Goal: Task Accomplishment & Management: Complete application form

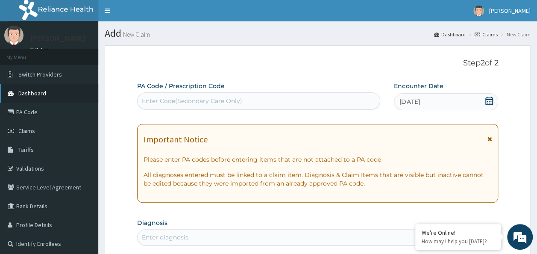
click at [24, 97] on span "Dashboard" at bounding box center [32, 93] width 28 height 8
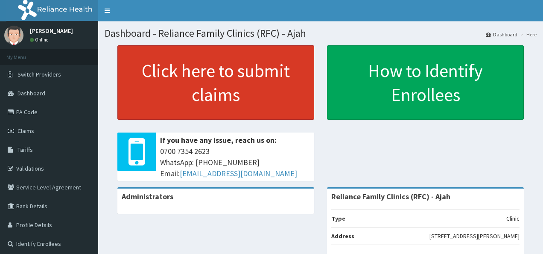
click at [275, 94] on link "Click here to submit claims" at bounding box center [215, 82] width 197 height 74
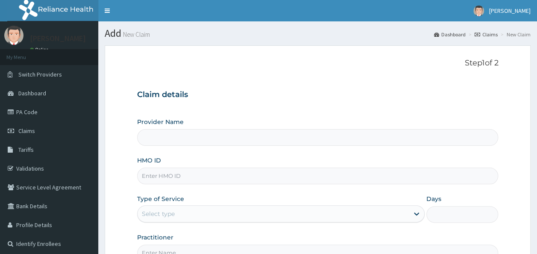
type input "Reliance Family Clinics (RFC) - Ajah"
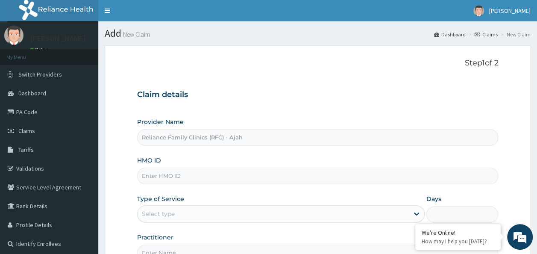
click at [168, 175] on input "HMO ID" at bounding box center [317, 175] width 361 height 17
paste input "WBS/10055/B"
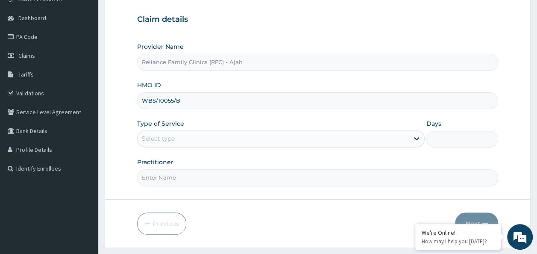
scroll to position [75, 0]
type input "WBS/10055/B"
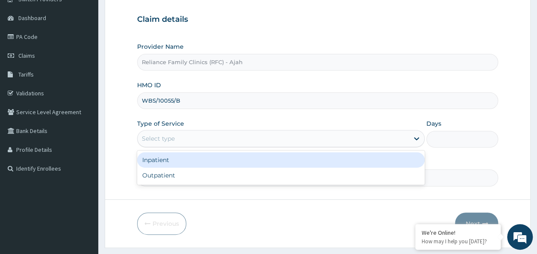
click at [328, 178] on div "Outpatient" at bounding box center [281, 174] width 288 height 15
type input "1"
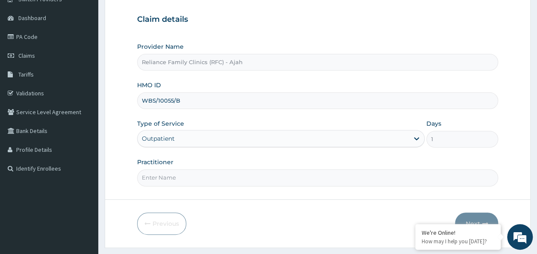
click at [409, 178] on input "Practitioner" at bounding box center [317, 177] width 361 height 17
type input "DR LOCUM"
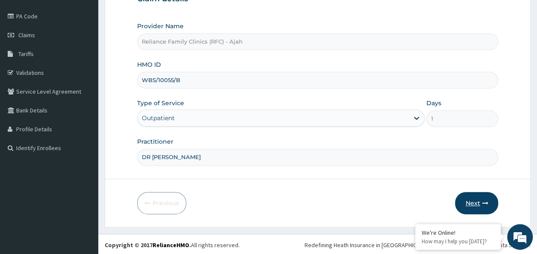
click at [485, 201] on icon "button" at bounding box center [485, 203] width 6 height 6
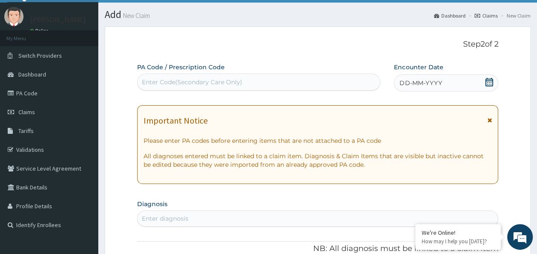
scroll to position [16, 0]
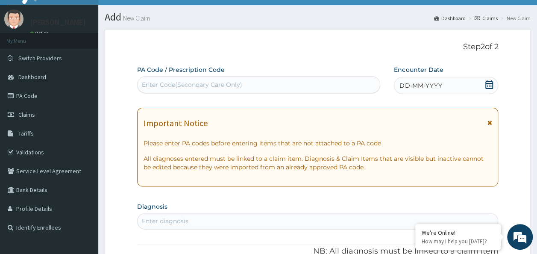
click at [455, 85] on div "DD-MM-YYYY" at bounding box center [446, 85] width 104 height 17
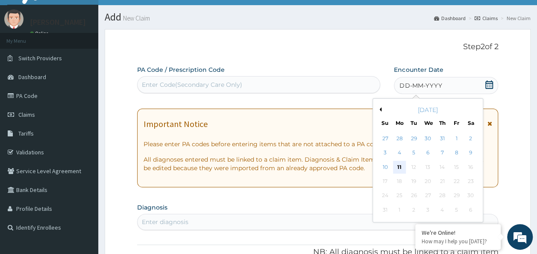
click at [401, 168] on div "11" at bounding box center [399, 167] width 13 height 13
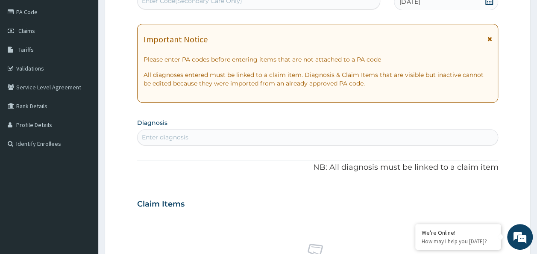
scroll to position [100, 0]
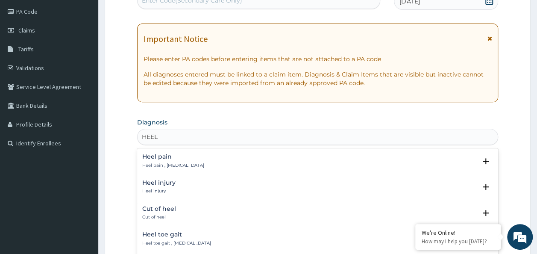
type input "HEEL"
click at [157, 163] on p "Heel pain , Talalgia" at bounding box center [173, 165] width 62 height 6
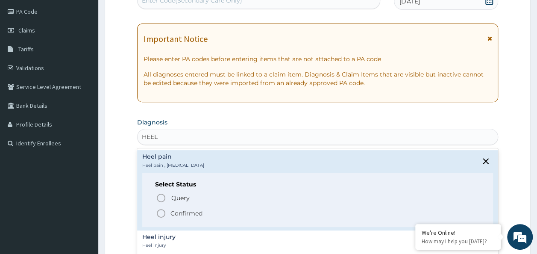
click at [159, 212] on icon "status option filled" at bounding box center [161, 213] width 10 height 10
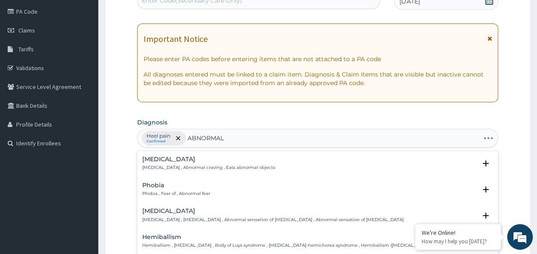
type input "ABNORMAL U"
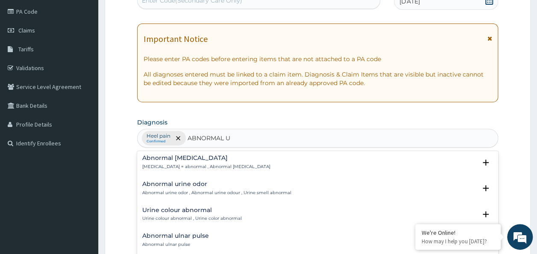
scroll to position [131, 0]
click at [177, 185] on h4 "Abnormal urine odor" at bounding box center [216, 183] width 149 height 6
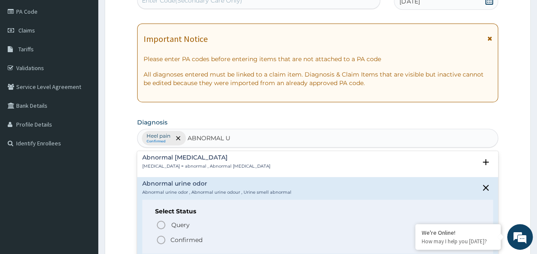
click at [158, 241] on icon "status option filled" at bounding box center [161, 240] width 10 height 10
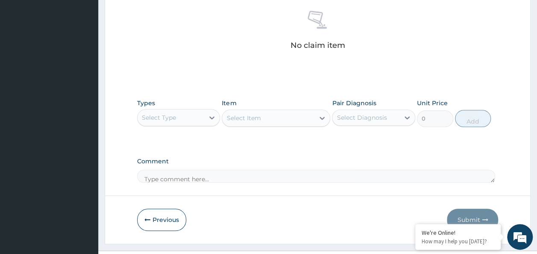
scroll to position [352, 0]
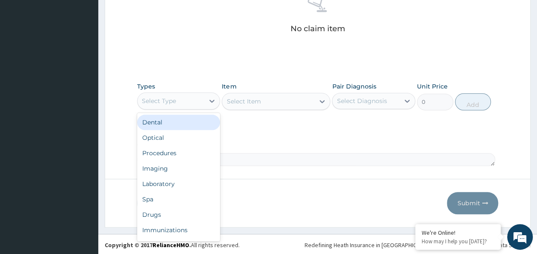
click at [185, 152] on div "Procedures" at bounding box center [178, 152] width 83 height 15
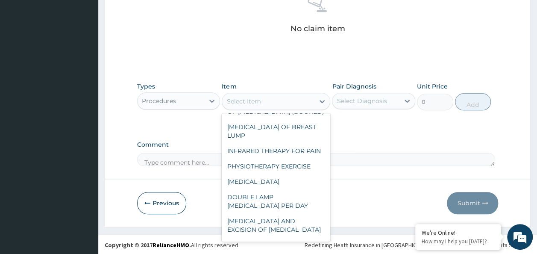
scroll to position [0, 0]
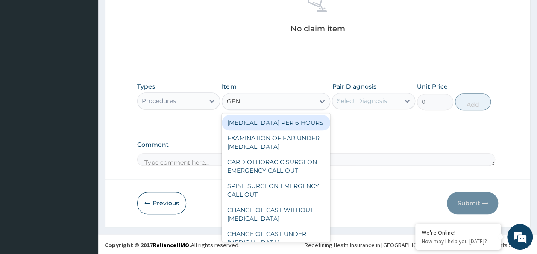
type input "GENE"
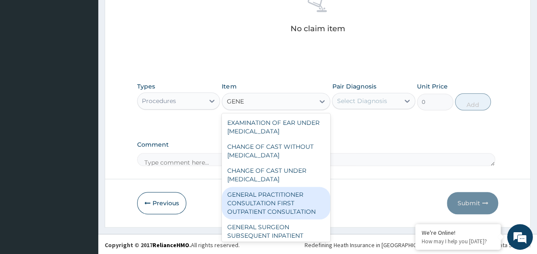
click at [285, 209] on div "GENERAL PRACTITIONER CONSULTATION FIRST OUTPATIENT CONSULTATION" at bounding box center [276, 203] width 109 height 32
type input "3370.125"
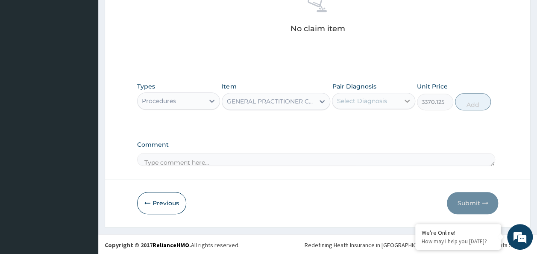
click at [407, 100] on icon at bounding box center [407, 101] width 9 height 9
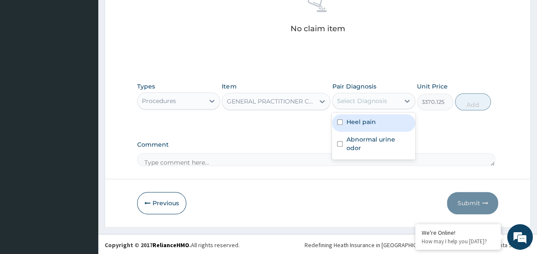
click at [362, 126] on div "Heel pain" at bounding box center [373, 123] width 83 height 18
checkbox input "true"
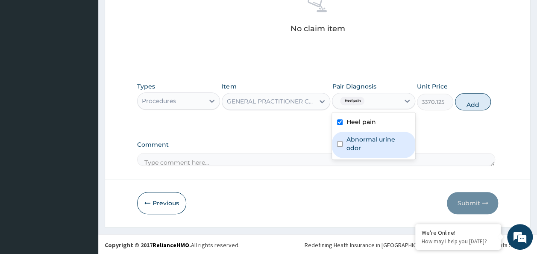
click at [350, 135] on label "Abnormal urine odor" at bounding box center [378, 143] width 64 height 17
checkbox input "true"
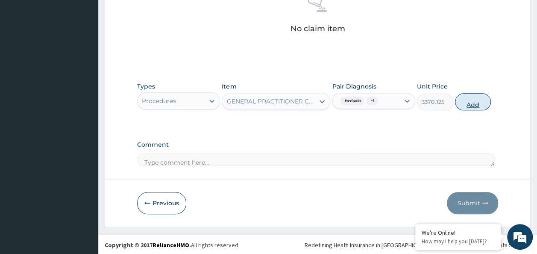
click at [470, 97] on button "Add" at bounding box center [473, 101] width 36 height 17
type input "0"
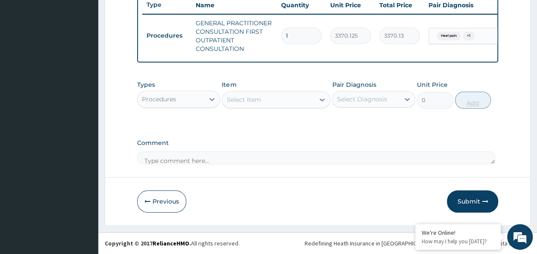
scroll to position [331, 0]
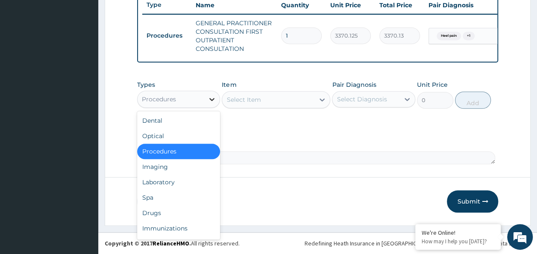
click at [209, 97] on icon at bounding box center [212, 99] width 9 height 9
click at [177, 152] on div "Procedures" at bounding box center [178, 151] width 83 height 15
click at [212, 100] on icon at bounding box center [212, 99] width 9 height 9
click at [169, 181] on div "Laboratory" at bounding box center [178, 181] width 83 height 15
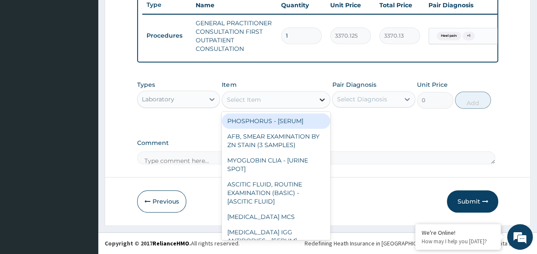
click at [318, 99] on icon at bounding box center [322, 99] width 9 height 9
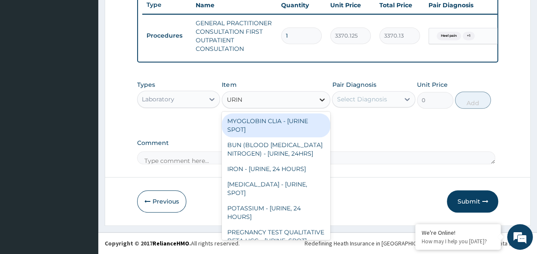
type input "URINA"
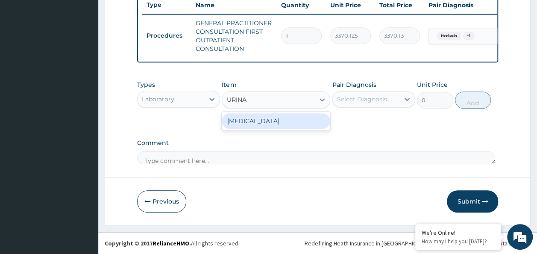
click at [295, 121] on div "URINALYSIS" at bounding box center [276, 120] width 109 height 15
type input "1531.875"
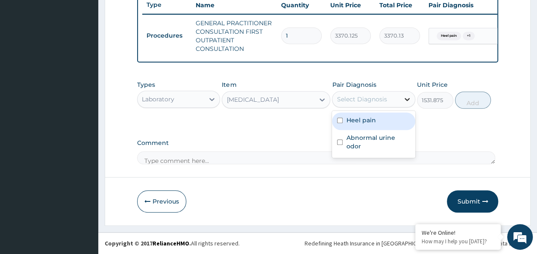
click at [405, 99] on icon at bounding box center [407, 99] width 5 height 3
drag, startPoint x: 373, startPoint y: 126, endPoint x: 339, endPoint y: 117, distance: 34.9
click at [339, 117] on div "Heel pain" at bounding box center [373, 121] width 83 height 18
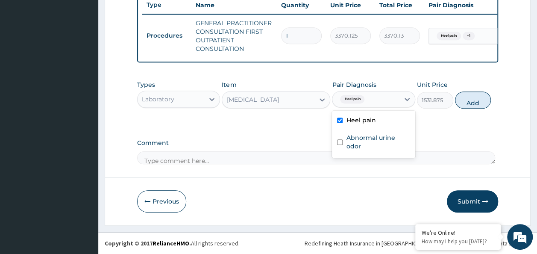
click at [339, 117] on div "Heel pain" at bounding box center [373, 121] width 83 height 18
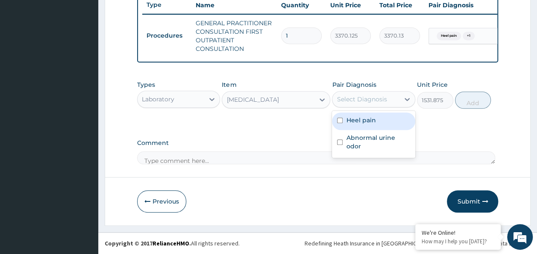
click at [339, 120] on input "checkbox" at bounding box center [340, 120] width 6 height 6
checkbox input "true"
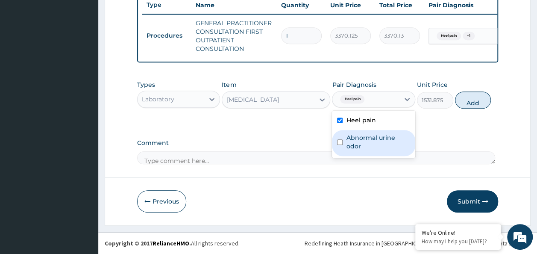
click at [339, 139] on input "checkbox" at bounding box center [340, 142] width 6 height 6
checkbox input "true"
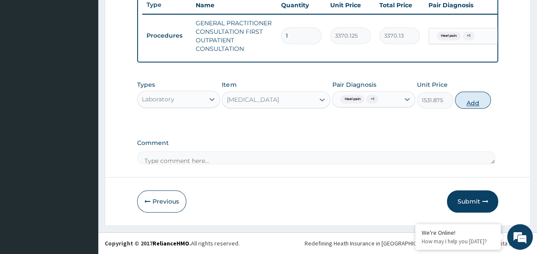
click at [470, 104] on button "Add" at bounding box center [473, 99] width 36 height 17
type input "0"
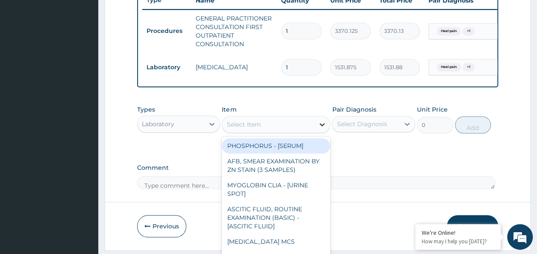
click at [321, 132] on div at bounding box center [321, 124] width 15 height 15
click at [276, 131] on div "Select Item" at bounding box center [268, 124] width 92 height 14
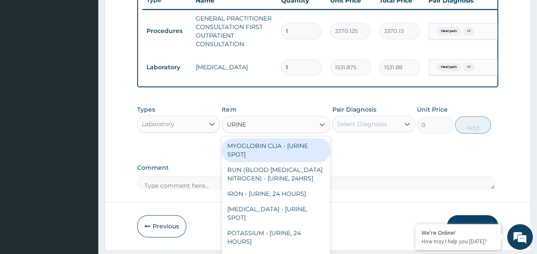
type input "URINE M"
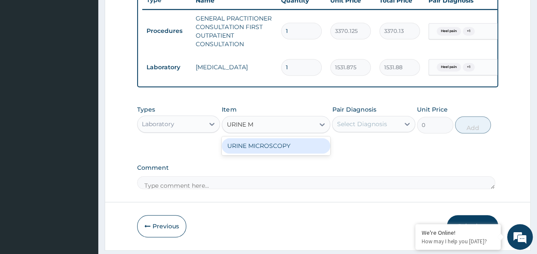
click at [285, 153] on div "URINE MICROSCOPY" at bounding box center [276, 145] width 109 height 15
type input "4595.625"
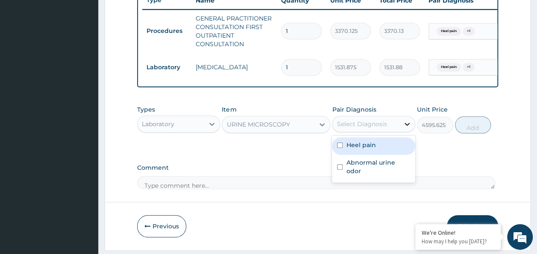
click at [406, 126] on icon at bounding box center [407, 124] width 9 height 9
click at [342, 148] on input "checkbox" at bounding box center [340, 145] width 6 height 6
checkbox input "true"
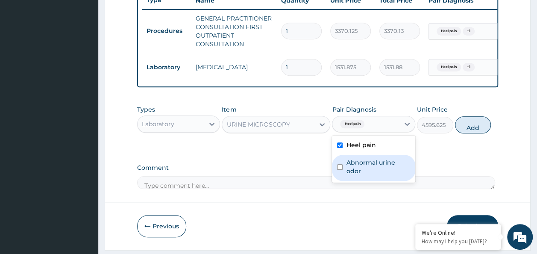
click at [341, 162] on div "Abnormal urine odor" at bounding box center [373, 168] width 83 height 26
checkbox input "true"
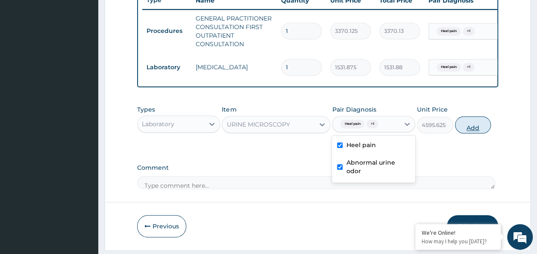
click at [464, 132] on button "Add" at bounding box center [473, 124] width 36 height 17
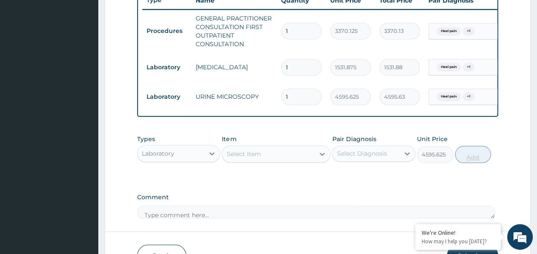
type input "0"
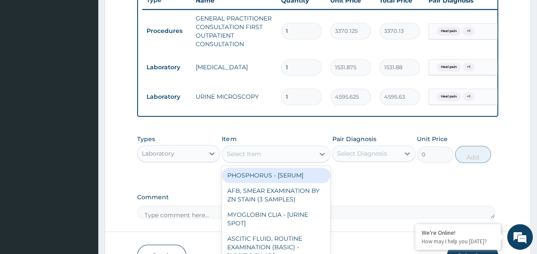
click at [248, 158] on div "Select Item" at bounding box center [243, 154] width 34 height 9
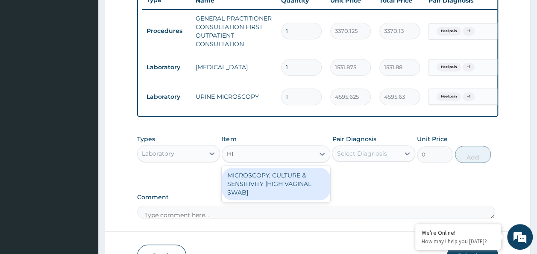
type input "HIG"
click at [272, 192] on div "MICROSCOPY, CULTURE & SENSITIVITY [HIGH VAGINAL SWAB]" at bounding box center [276, 183] width 109 height 32
type input "4595.625"
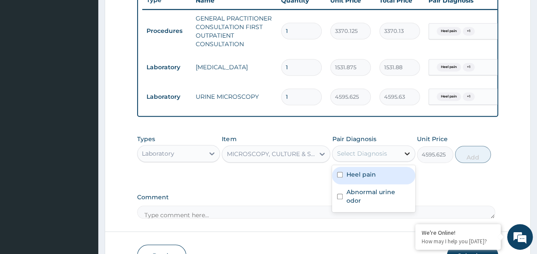
click at [405, 158] on icon at bounding box center [407, 153] width 9 height 9
click at [341, 184] on div "Heel pain" at bounding box center [373, 176] width 83 height 18
checkbox input "true"
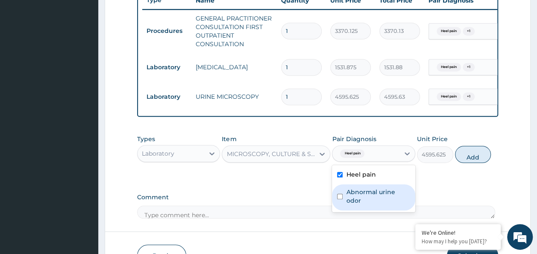
click at [344, 201] on div "Abnormal urine odor" at bounding box center [373, 197] width 83 height 26
checkbox input "true"
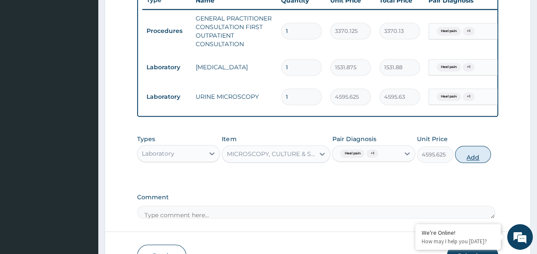
click at [470, 160] on button "Add" at bounding box center [473, 154] width 36 height 17
type input "0"
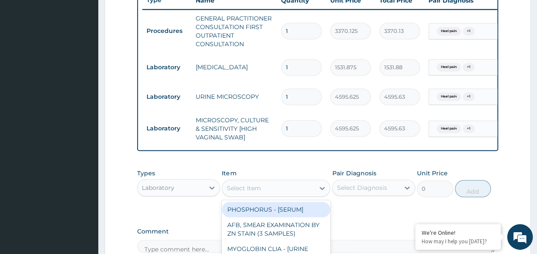
click at [244, 192] on div "Select Item" at bounding box center [243, 188] width 34 height 9
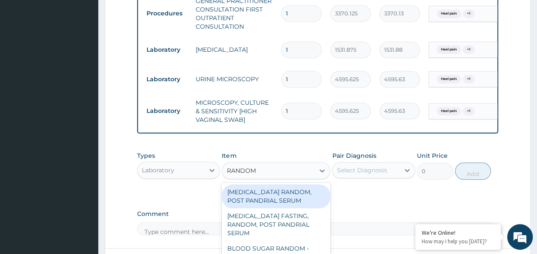
scroll to position [365, 0]
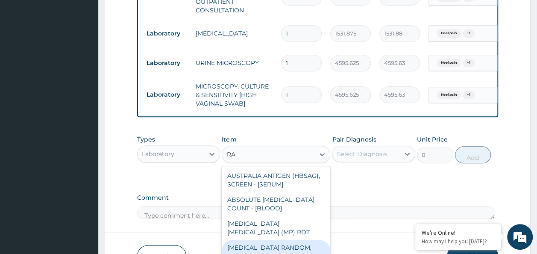
type input "R"
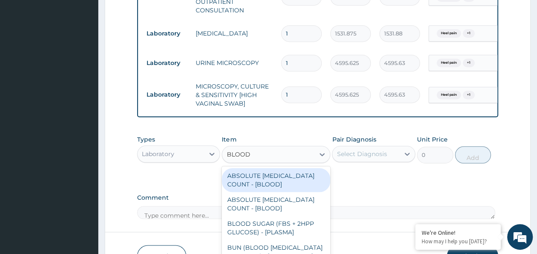
type input "BLOOD S"
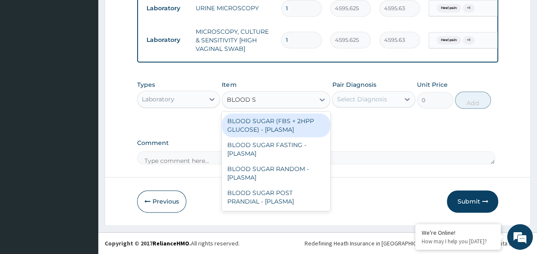
scroll to position [425, 0]
click at [301, 170] on div "BLOOD SUGAR RANDOM - [PLASMA]" at bounding box center [276, 173] width 109 height 24
type input "1800"
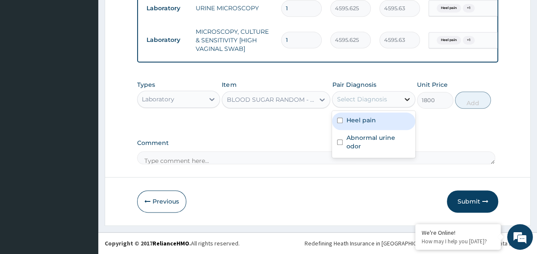
click at [408, 97] on icon at bounding box center [407, 99] width 9 height 9
click at [387, 120] on div "Heel pain" at bounding box center [373, 121] width 83 height 18
checkbox input "true"
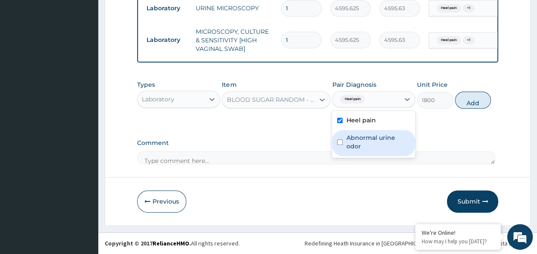
click at [355, 144] on div "Abnormal urine odor" at bounding box center [373, 143] width 83 height 26
checkbox input "true"
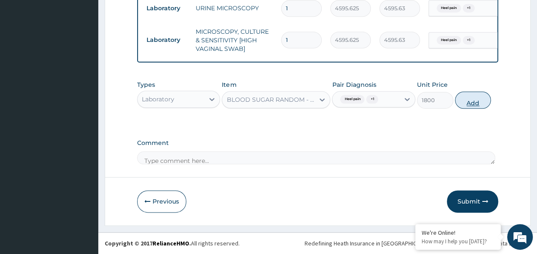
click at [470, 100] on button "Add" at bounding box center [473, 99] width 36 height 17
type input "0"
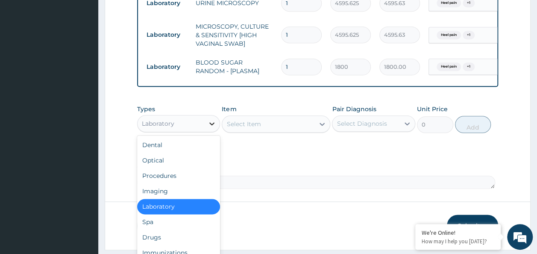
click at [212, 128] on icon at bounding box center [212, 123] width 9 height 9
click at [162, 242] on div "Drugs" at bounding box center [178, 236] width 83 height 15
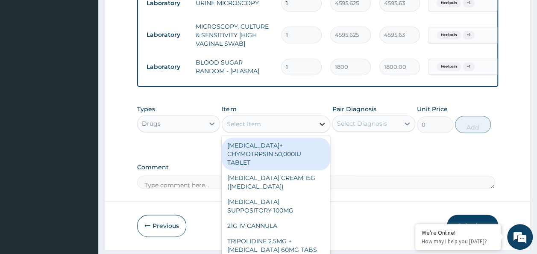
click at [321, 126] on icon at bounding box center [322, 124] width 5 height 3
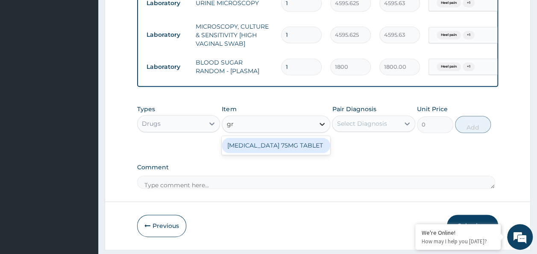
type input "g"
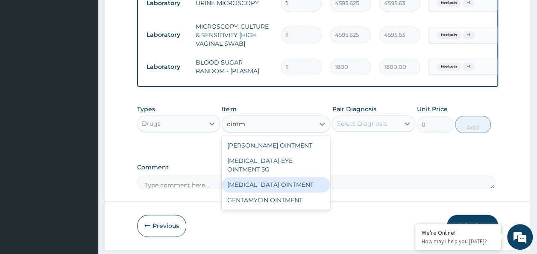
type input "ointm"
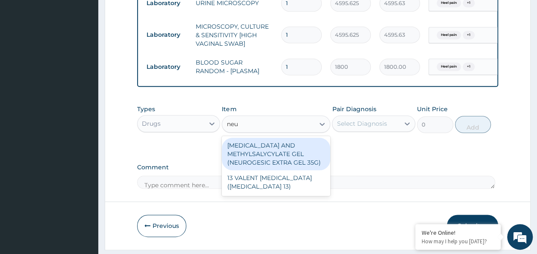
type input "neur"
click at [276, 164] on div "DICLOFENAC AND METHYLSALYCYLATE GEL (NEUROGESIC EXTRA GEL 35G)" at bounding box center [276, 154] width 109 height 32
type input "1956"
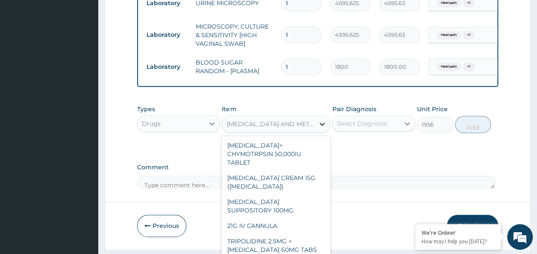
click at [316, 129] on div at bounding box center [321, 123] width 15 height 15
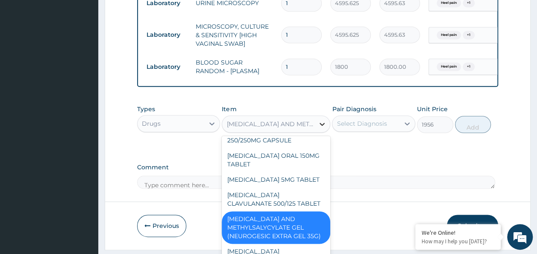
scroll to position [3505, 0]
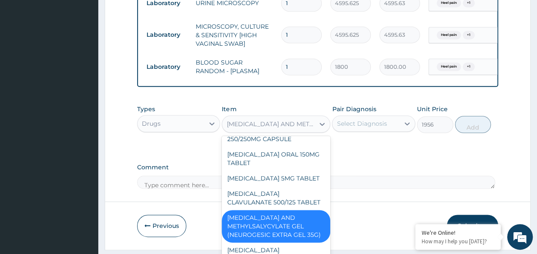
click at [302, 210] on div "DICLOFENAC AND METHYLSALYCYLATE GEL (NEUROGESIC EXTRA GEL 35G)" at bounding box center [276, 226] width 109 height 32
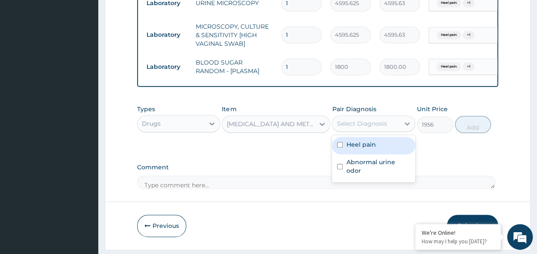
click at [341, 147] on input "checkbox" at bounding box center [340, 145] width 6 height 6
checkbox input "true"
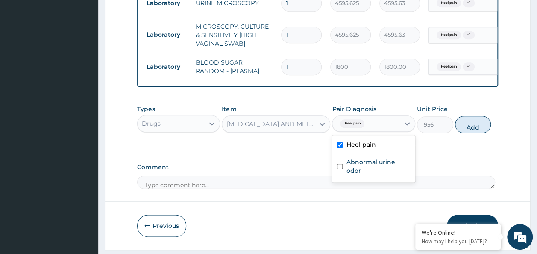
click at [342, 168] on input "checkbox" at bounding box center [340, 167] width 6 height 6
checkbox input "true"
click at [481, 133] on button "Add" at bounding box center [473, 124] width 36 height 17
type input "0"
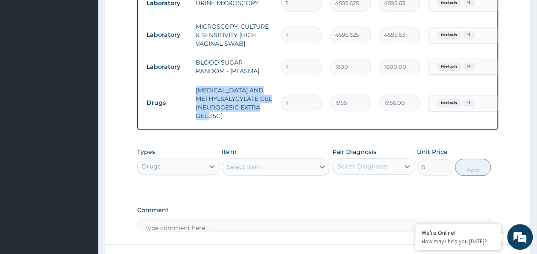
drag, startPoint x: 194, startPoint y: 88, endPoint x: 238, endPoint y: 115, distance: 51.2
click at [238, 115] on td "DICLOFENAC AND METHYLSALYCYLATE GEL (NEUROGESIC EXTRA GEL 35G)" at bounding box center [233, 103] width 85 height 43
copy td "DICLOFENAC AND METHYLSALYCYLATE GEL (NEUROGESIC EXTRA GEL 35G)"
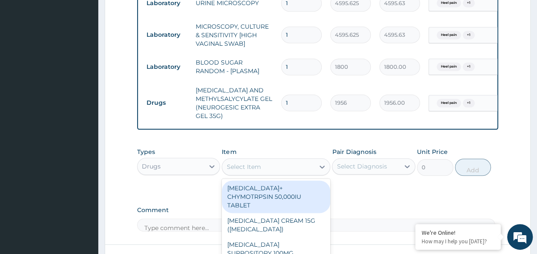
click at [242, 164] on div "Select Item" at bounding box center [276, 166] width 109 height 17
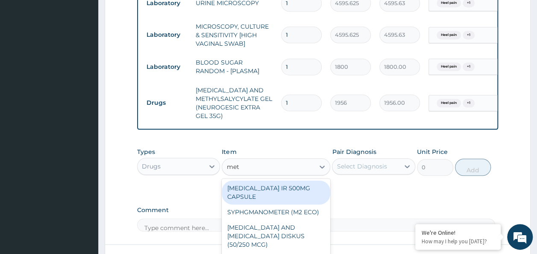
type input "meth"
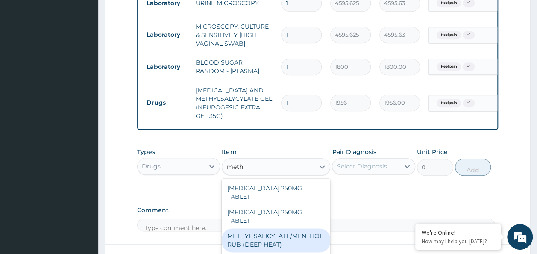
click at [279, 235] on div "METHYL SALICYLATE/MENTHOL RUB (DEEP HEAT)" at bounding box center [276, 240] width 109 height 24
type input "4180.25"
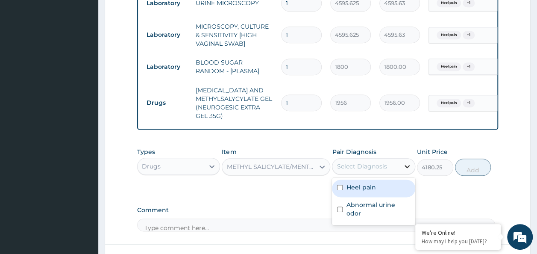
click at [405, 170] on icon at bounding box center [407, 166] width 9 height 9
click at [372, 191] on label "Heel pain" at bounding box center [360, 187] width 29 height 9
checkbox input "true"
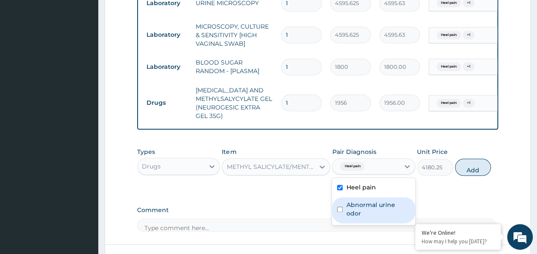
click at [368, 209] on label "Abnormal urine odor" at bounding box center [378, 208] width 64 height 17
checkbox input "true"
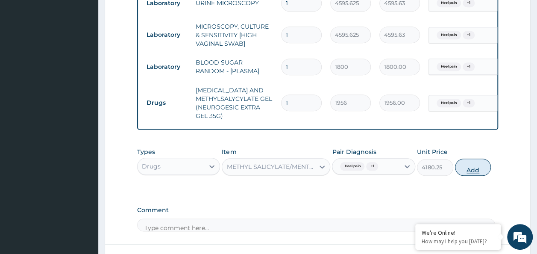
click at [472, 176] on button "Add" at bounding box center [473, 167] width 36 height 17
type input "0"
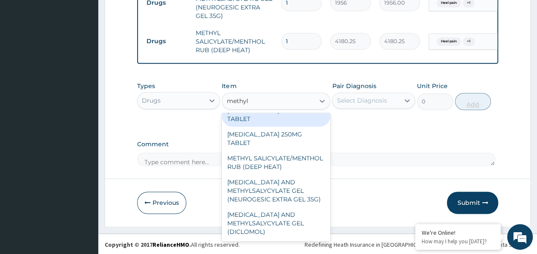
scroll to position [0, 0]
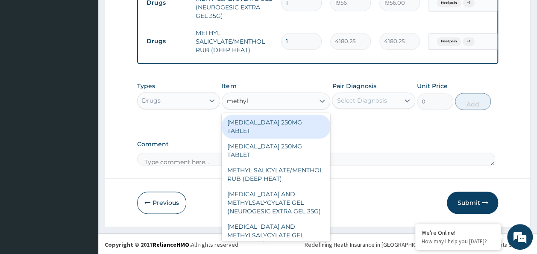
type input "methyl"
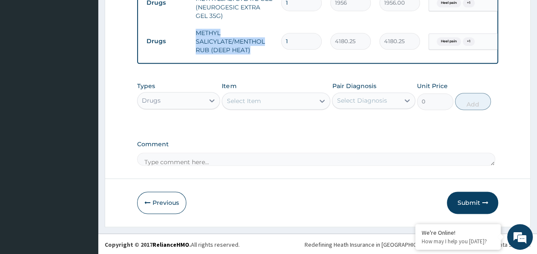
drag, startPoint x: 193, startPoint y: 29, endPoint x: 250, endPoint y: 51, distance: 60.6
click at [250, 51] on td "METHYL SALICYLATE/MENTHOL RUB (DEEP HEAT)" at bounding box center [233, 41] width 85 height 34
copy td "METHYL SALICYLATE/MENTHOL RUB (DEEP HEAT)"
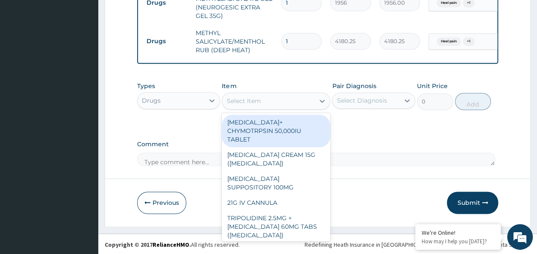
click at [301, 105] on div "Select Item" at bounding box center [268, 101] width 92 height 14
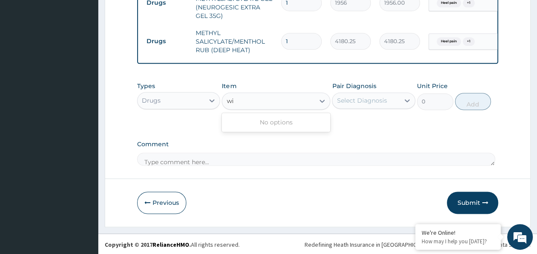
type input "wi"
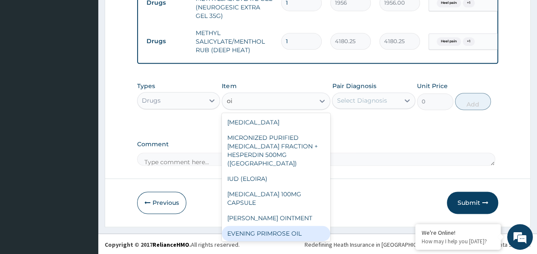
type input "oi"
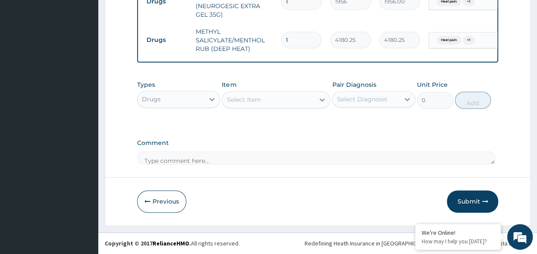
scroll to position [531, 0]
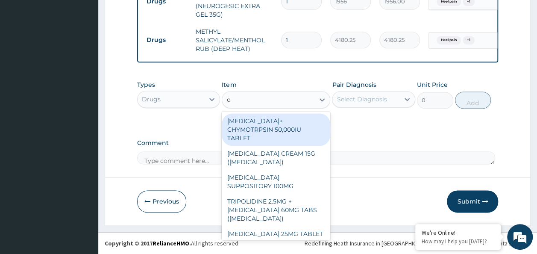
type input "oi"
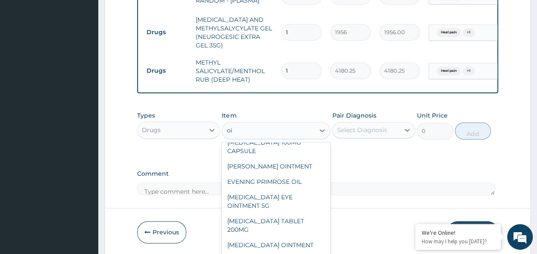
scroll to position [494, 0]
click at [234, 169] on div "WHITFIELD OINTMENT" at bounding box center [276, 166] width 109 height 15
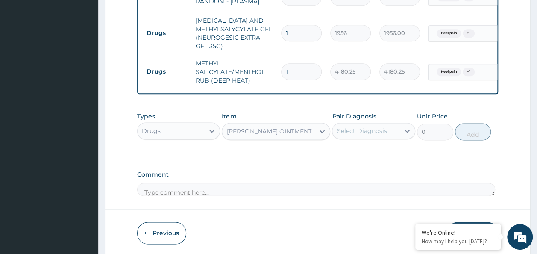
type input "924"
click at [294, 135] on div "WHITFIELD OINTMENT" at bounding box center [268, 131] width 85 height 9
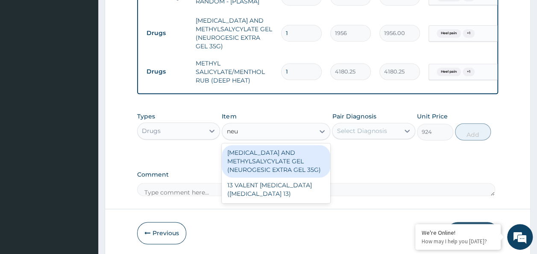
scroll to position [0, 0]
type input "neu"
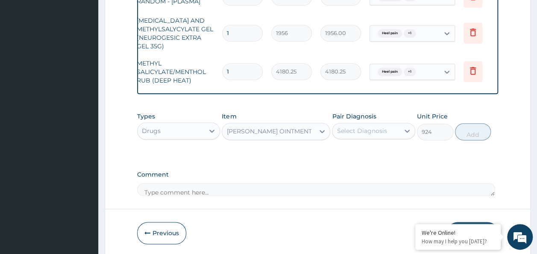
scroll to position [0, 67]
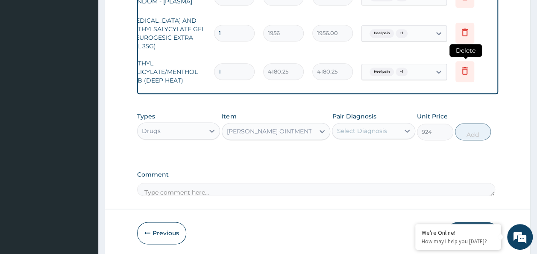
click at [472, 73] on icon at bounding box center [464, 71] width 19 height 21
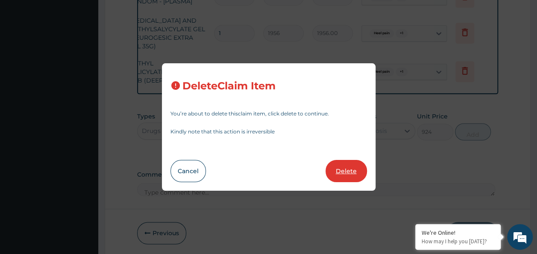
click at [349, 169] on button "Delete" at bounding box center [346, 171] width 41 height 22
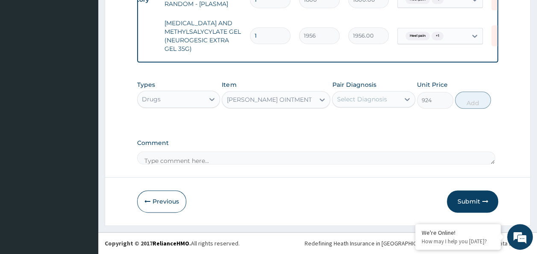
scroll to position [0, 0]
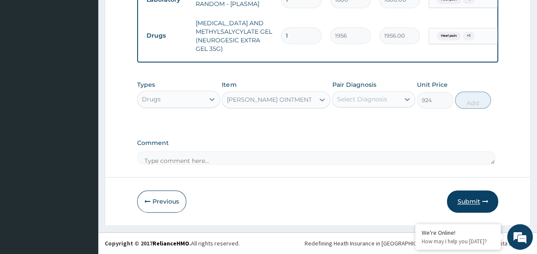
click at [480, 197] on button "Submit" at bounding box center [472, 201] width 51 height 22
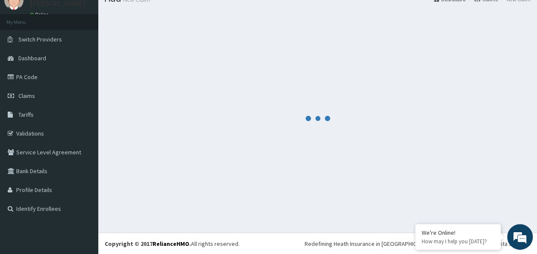
scroll to position [497, 0]
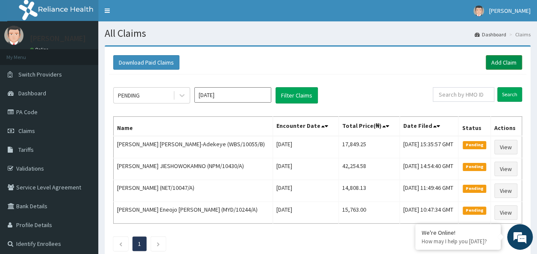
click at [517, 63] on link "Add Claim" at bounding box center [504, 62] width 36 height 15
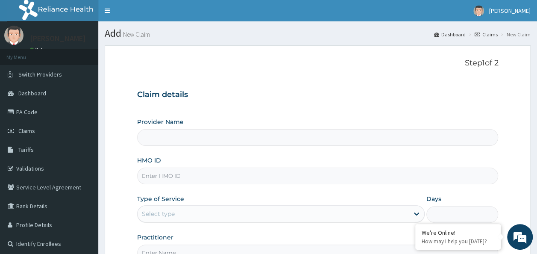
type input "Reliance Family Clinics (RFC) - Ajah"
click at [167, 175] on input "HMO ID" at bounding box center [317, 175] width 361 height 17
paste input "HIC/10077/A"
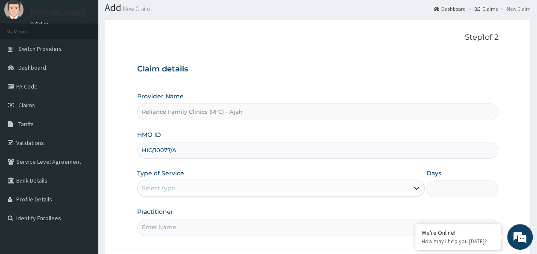
scroll to position [35, 0]
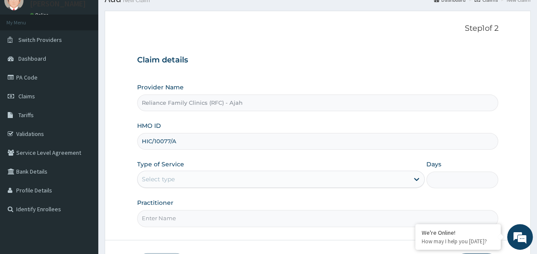
type input "HIC/10077/A"
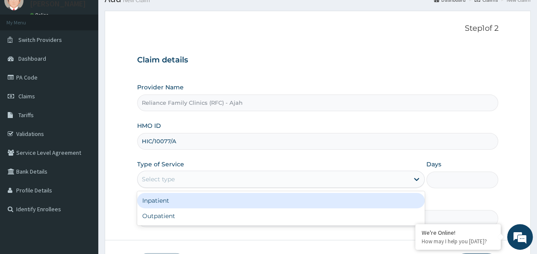
click at [308, 218] on div "Outpatient" at bounding box center [281, 215] width 288 height 15
type input "1"
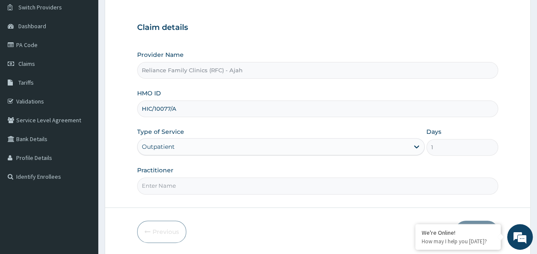
scroll to position [96, 0]
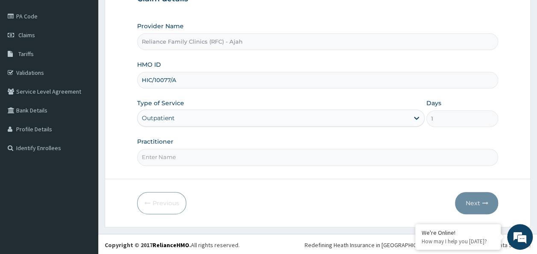
click at [329, 153] on input "Practitioner" at bounding box center [317, 157] width 361 height 17
type input "DR [PERSON_NAME]"
click at [484, 203] on icon "button" at bounding box center [485, 203] width 6 height 6
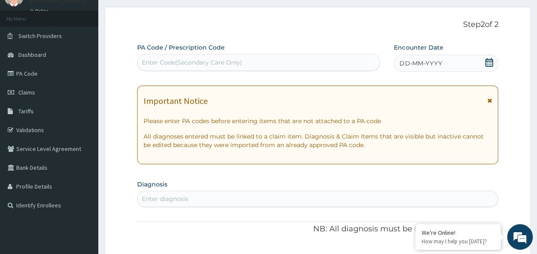
scroll to position [0, 0]
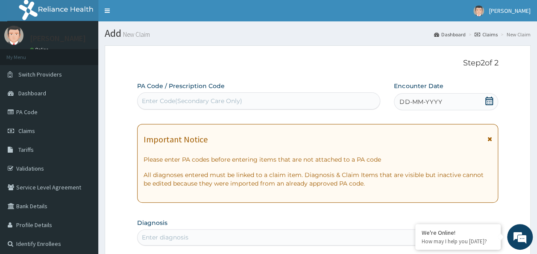
click at [463, 100] on div "DD-MM-YYYY" at bounding box center [446, 101] width 104 height 17
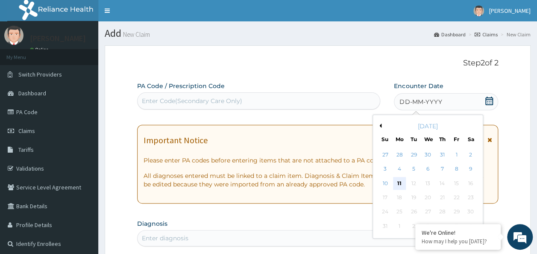
click at [401, 184] on div "11" at bounding box center [399, 183] width 13 height 13
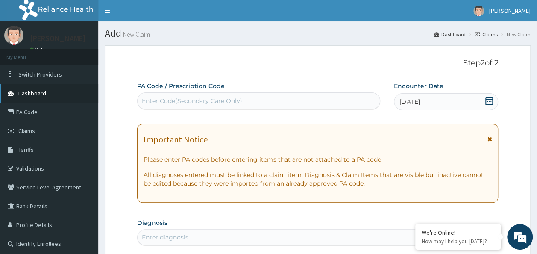
click at [36, 100] on link "Dashboard" at bounding box center [49, 93] width 98 height 19
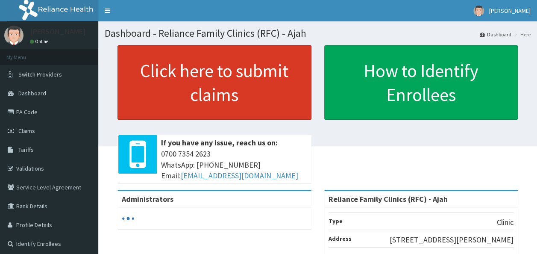
click at [261, 92] on link "Click here to submit claims" at bounding box center [214, 82] width 194 height 74
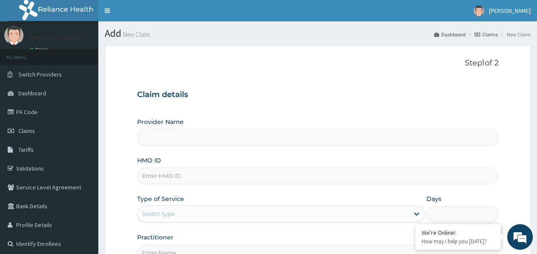
type input "Reliance Family Clinics (RFC) - Ajah"
click at [200, 174] on input "HMO ID" at bounding box center [317, 175] width 361 height 17
paste input "NCS/10002/A"
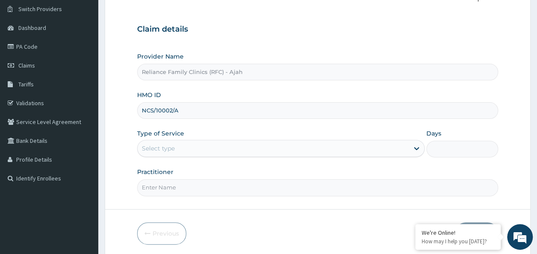
scroll to position [66, 0]
type input "NCS/10002/A"
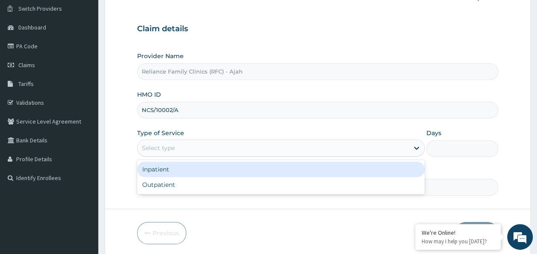
click at [296, 186] on div "Outpatient" at bounding box center [281, 184] width 288 height 15
type input "1"
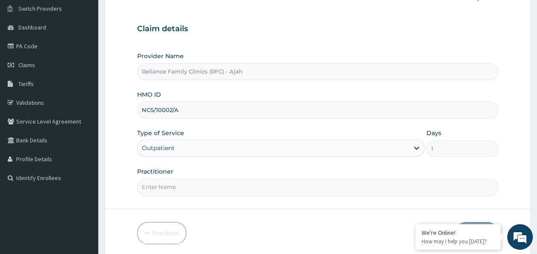
click at [425, 186] on input "Practitioner" at bounding box center [317, 187] width 361 height 17
type input "DR [PERSON_NAME]"
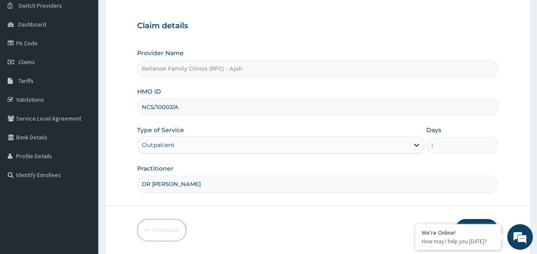
scroll to position [96, 0]
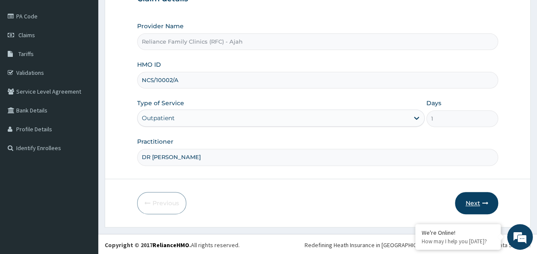
click at [484, 202] on icon "button" at bounding box center [485, 203] width 6 height 6
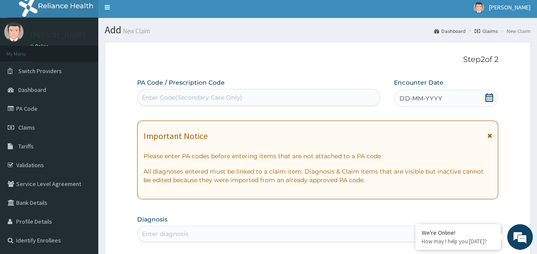
scroll to position [1, 0]
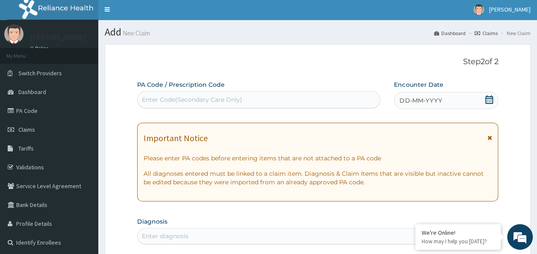
click at [414, 97] on span "DD-MM-YYYY" at bounding box center [420, 100] width 42 height 9
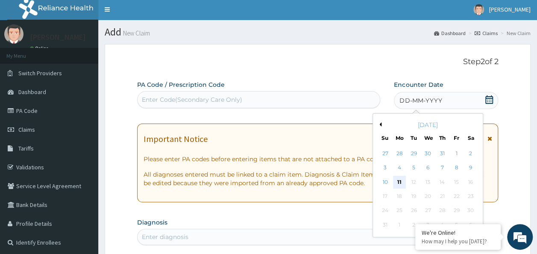
click at [401, 178] on div "11" at bounding box center [399, 182] width 13 height 13
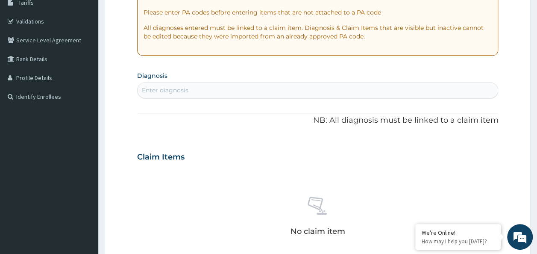
scroll to position [147, 0]
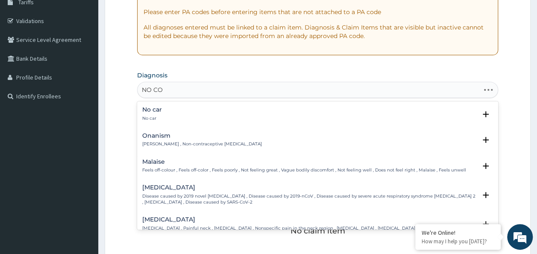
type input "NO COM"
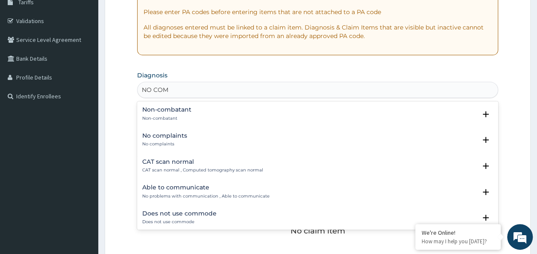
click at [172, 135] on h4 "No complaints" at bounding box center [164, 135] width 45 height 6
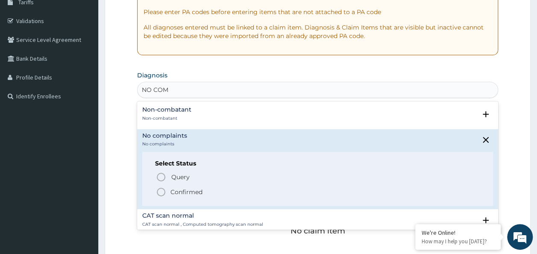
click at [161, 188] on circle "status option filled" at bounding box center [161, 192] width 8 height 8
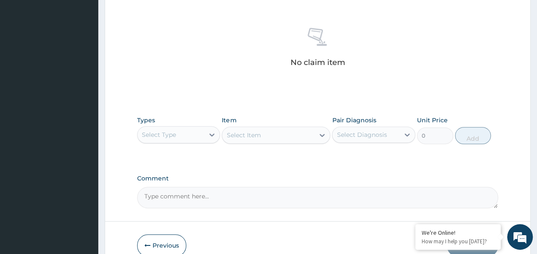
scroll to position [334, 0]
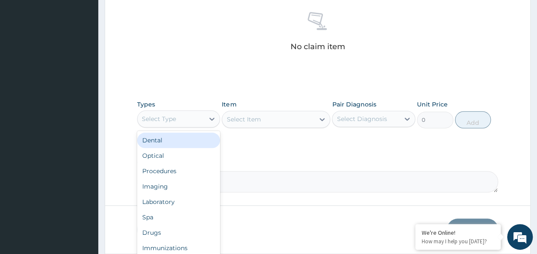
click at [179, 170] on div "Procedures" at bounding box center [178, 170] width 83 height 15
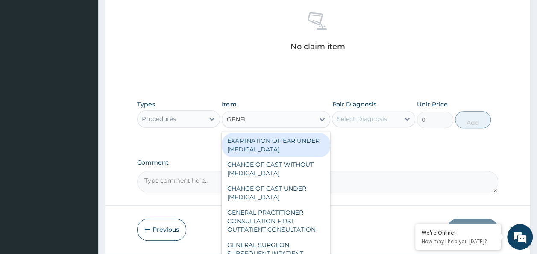
type input "GENERA"
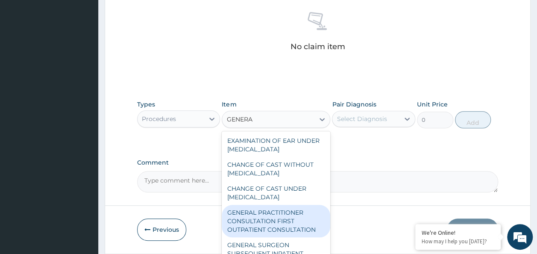
click at [276, 222] on div "GENERAL PRACTITIONER CONSULTATION FIRST OUTPATIENT CONSULTATION" at bounding box center [276, 221] width 109 height 32
type input "3370.125"
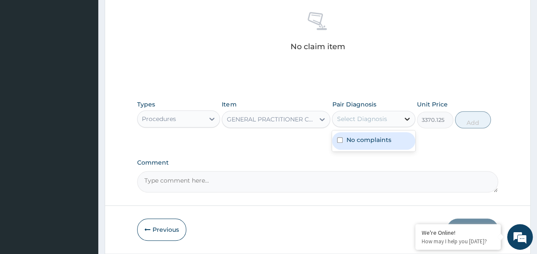
click at [403, 116] on icon at bounding box center [407, 118] width 9 height 9
click at [386, 141] on label "No complaints" at bounding box center [368, 139] width 45 height 9
checkbox input "true"
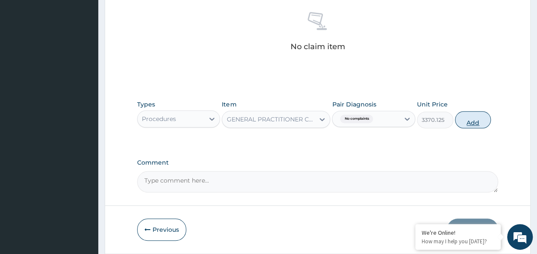
click at [467, 120] on button "Add" at bounding box center [473, 119] width 36 height 17
type input "0"
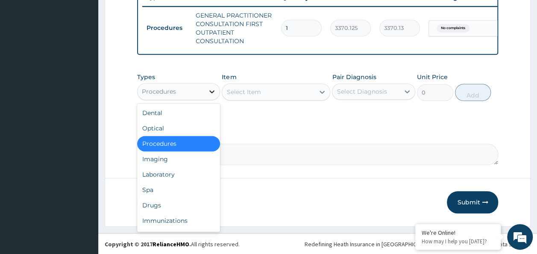
click at [212, 95] on icon at bounding box center [212, 91] width 9 height 9
click at [168, 179] on div "Laboratory" at bounding box center [178, 174] width 83 height 15
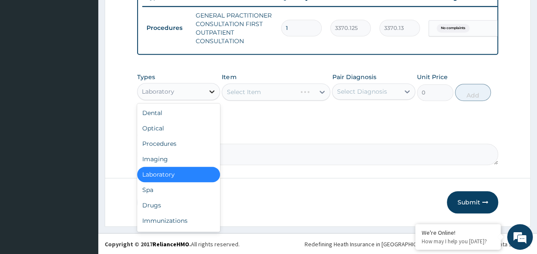
click at [214, 95] on icon at bounding box center [212, 91] width 9 height 9
click at [165, 213] on div "Drugs" at bounding box center [178, 204] width 83 height 15
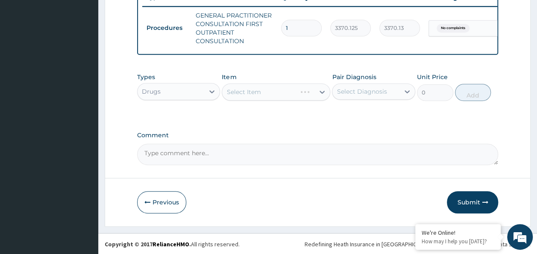
click at [247, 95] on div "Select Item" at bounding box center [276, 91] width 109 height 17
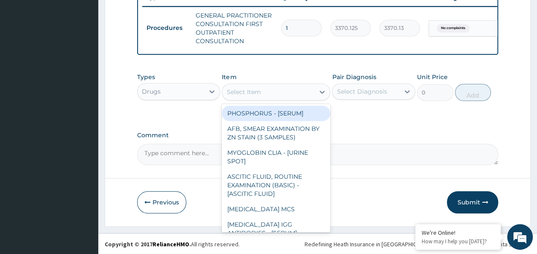
click at [288, 94] on div "Select Item" at bounding box center [268, 92] width 92 height 14
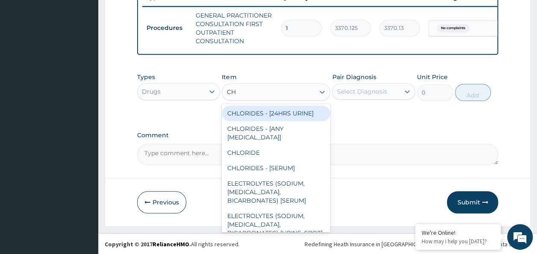
type input "C"
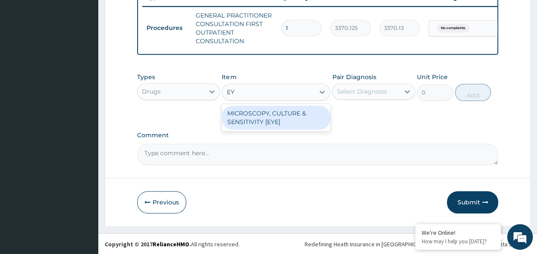
type input "E"
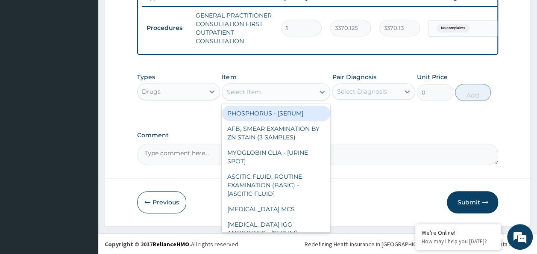
click at [248, 96] on div "Select Item" at bounding box center [243, 92] width 34 height 9
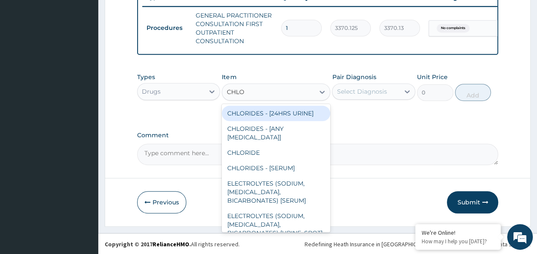
type input "CHLO"
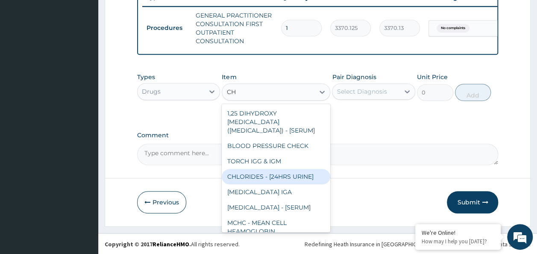
type input "C"
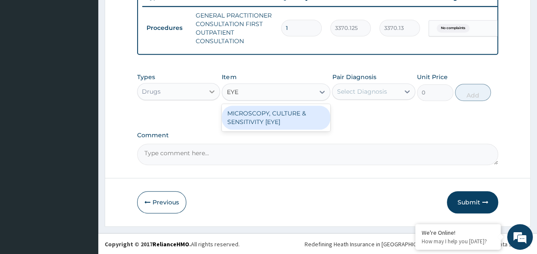
type input "EYE"
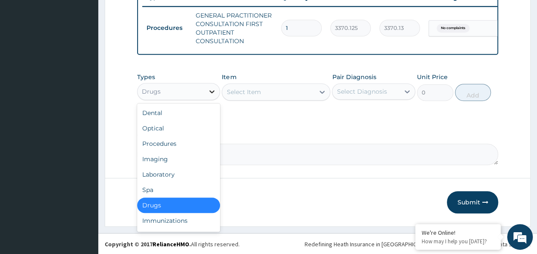
click at [215, 96] on icon at bounding box center [212, 91] width 9 height 9
click at [186, 208] on div "Drugs" at bounding box center [178, 204] width 83 height 15
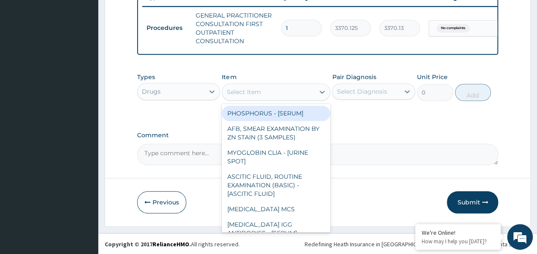
click at [254, 95] on div "Select Item" at bounding box center [243, 92] width 34 height 9
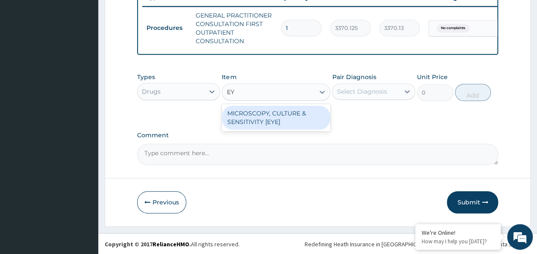
type input "EYE"
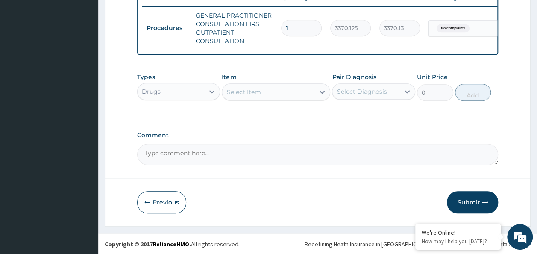
click at [267, 97] on div "Select Item" at bounding box center [268, 92] width 92 height 14
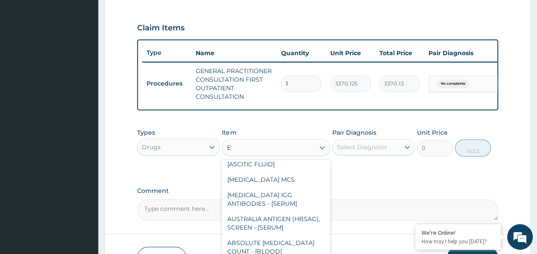
scroll to position [0, 0]
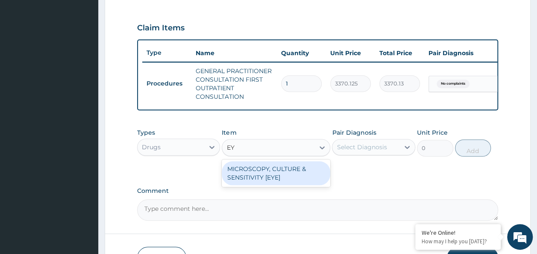
type input "E"
type input "DROP"
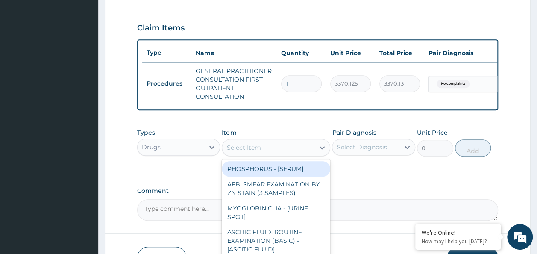
click at [280, 149] on div "Select Item" at bounding box center [268, 148] width 92 height 14
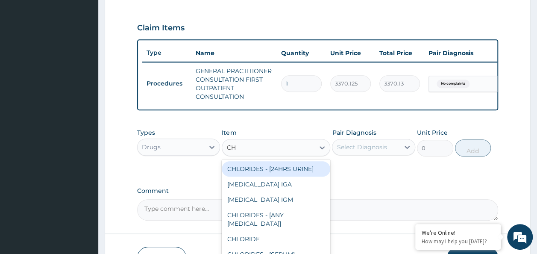
type input "CHL"
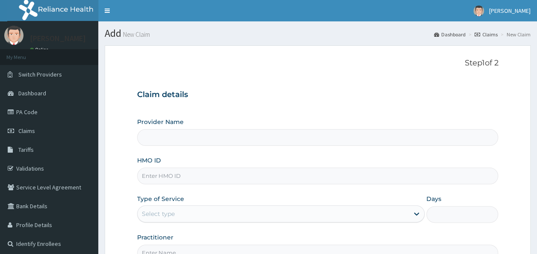
type input "Reliance Family Clinics (RFC) - Ajah"
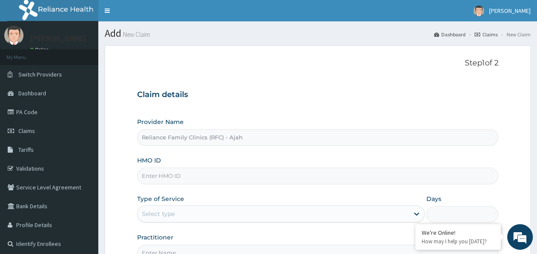
click at [189, 177] on input "HMO ID" at bounding box center [317, 175] width 361 height 17
paste input "NCS/10002/A"
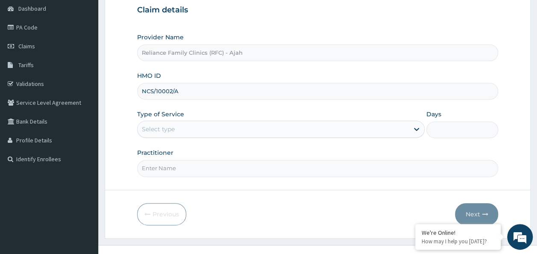
scroll to position [85, 0]
type input "NCS/10002/A"
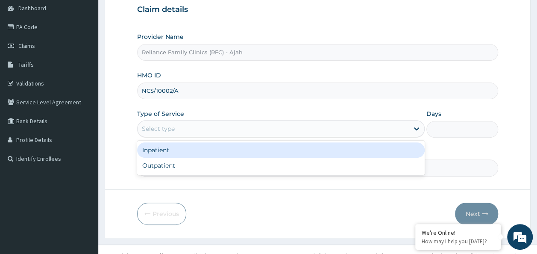
click at [329, 168] on div "Outpatient" at bounding box center [281, 165] width 288 height 15
type input "1"
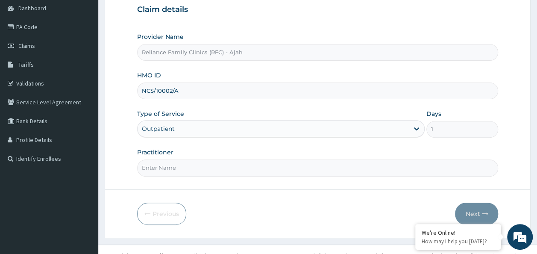
scroll to position [96, 0]
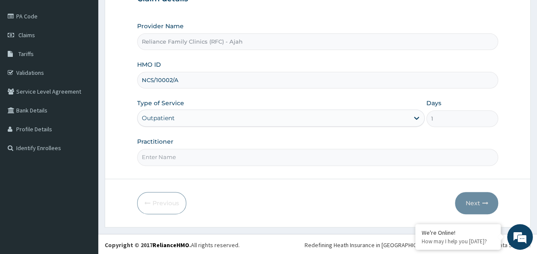
click at [409, 158] on input "Practitioner" at bounding box center [317, 157] width 361 height 17
type input "F"
type input "DR LOCUM"
click at [480, 197] on button "Next" at bounding box center [476, 203] width 43 height 22
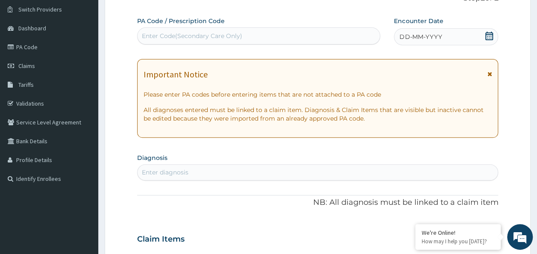
scroll to position [0, 0]
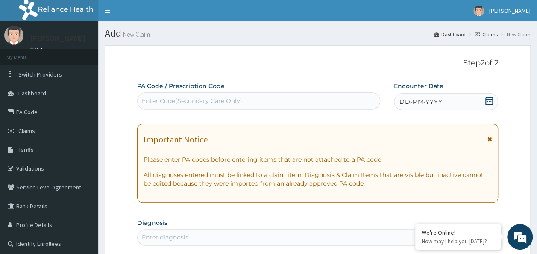
click at [428, 100] on span "DD-MM-YYYY" at bounding box center [420, 101] width 42 height 9
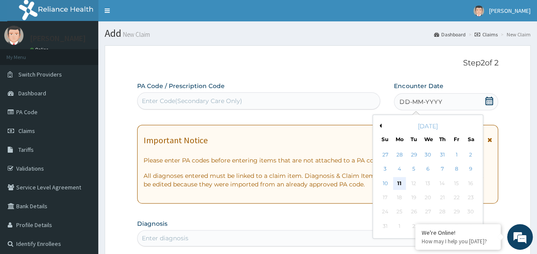
click at [400, 182] on div "11" at bounding box center [399, 183] width 13 height 13
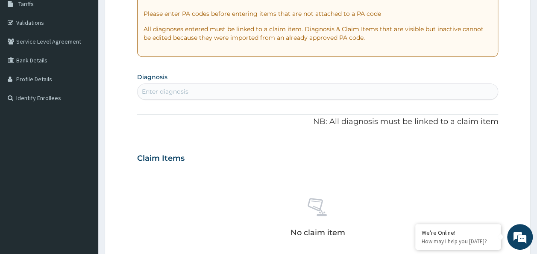
scroll to position [146, 0]
type input "NO COMPL"
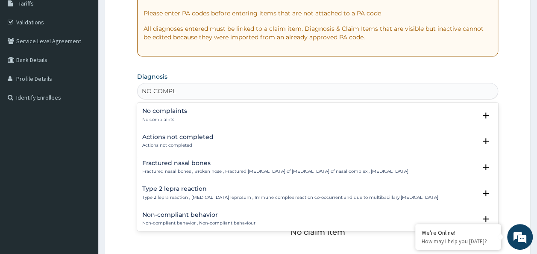
click at [244, 112] on div "No complaints No complaints" at bounding box center [317, 115] width 351 height 15
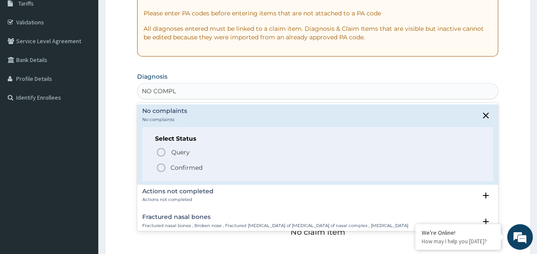
click at [197, 166] on p "Confirmed" at bounding box center [186, 167] width 32 height 9
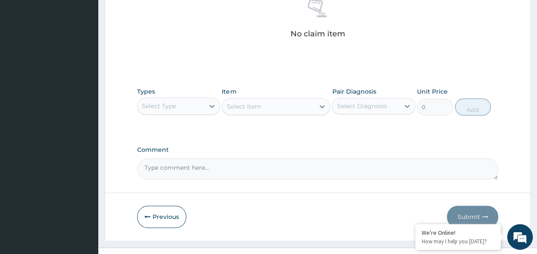
scroll to position [347, 0]
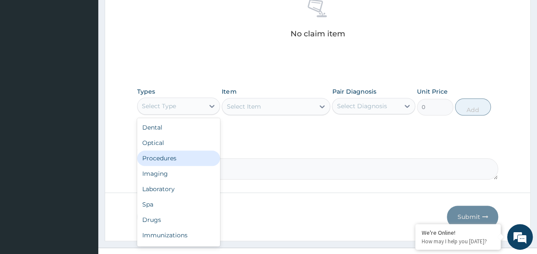
click at [156, 154] on div "Procedures" at bounding box center [178, 157] width 83 height 15
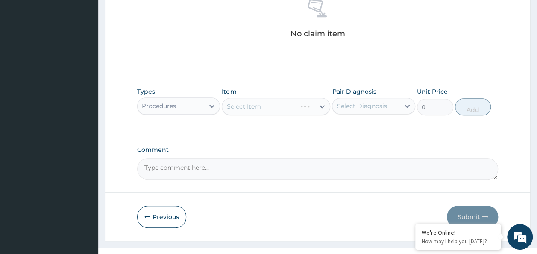
click at [270, 105] on div "Select Item" at bounding box center [276, 106] width 109 height 17
click at [270, 105] on div "Select Item" at bounding box center [268, 107] width 92 height 14
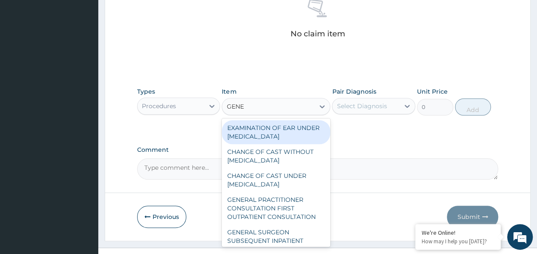
type input "GENER"
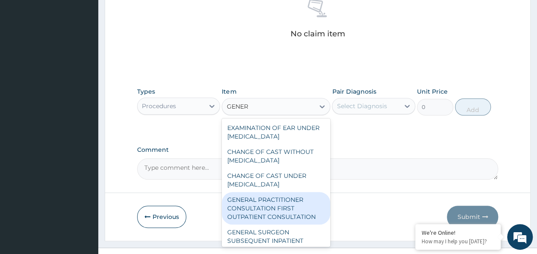
click at [282, 214] on div "GENERAL PRACTITIONER CONSULTATION FIRST OUTPATIENT CONSULTATION" at bounding box center [276, 208] width 109 height 32
type input "3370.125"
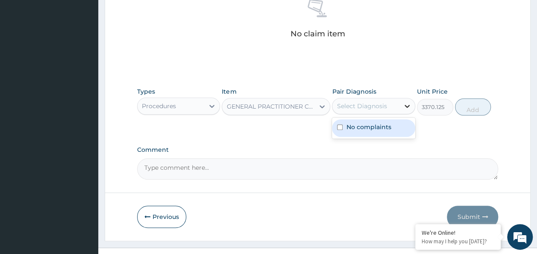
click at [407, 102] on icon at bounding box center [407, 106] width 9 height 9
click at [382, 128] on label "No complaints" at bounding box center [368, 127] width 45 height 9
checkbox input "true"
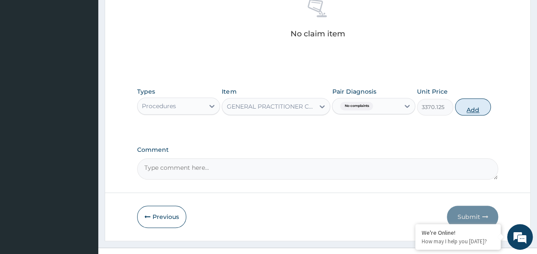
click at [471, 107] on button "Add" at bounding box center [473, 106] width 36 height 17
type input "0"
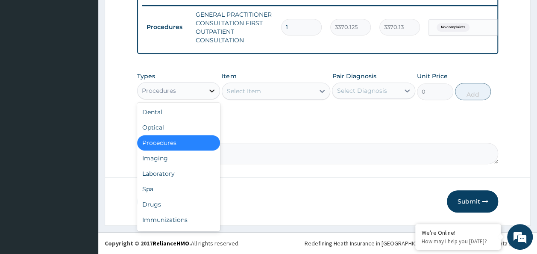
click at [211, 88] on icon at bounding box center [212, 90] width 9 height 9
click at [160, 206] on div "Drugs" at bounding box center [178, 204] width 83 height 15
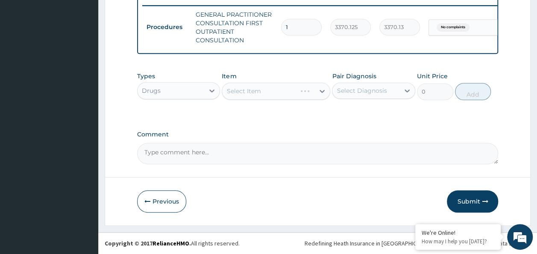
click at [274, 92] on div "Select Item" at bounding box center [276, 90] width 109 height 17
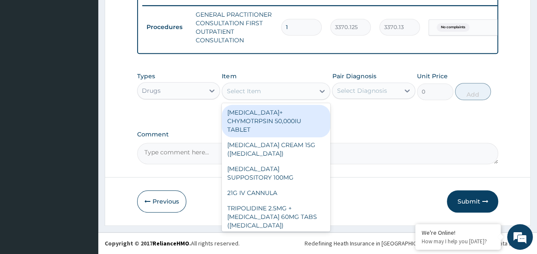
click at [267, 92] on div "Select Item" at bounding box center [268, 91] width 92 height 14
type input "EY"
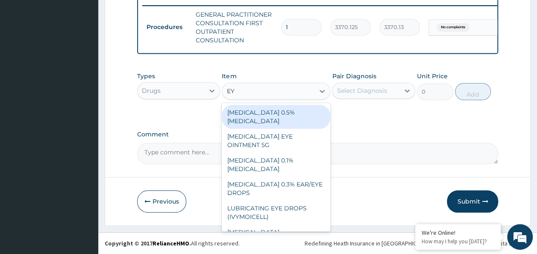
click at [278, 114] on div "[MEDICAL_DATA] 0.5% [MEDICAL_DATA]" at bounding box center [276, 117] width 109 height 24
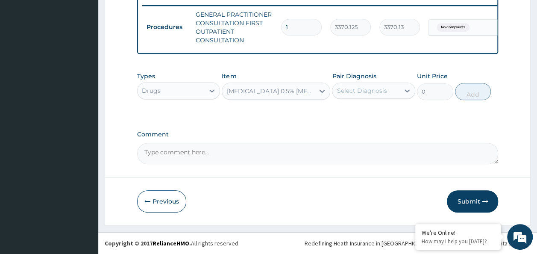
type input "780"
click at [409, 91] on icon at bounding box center [407, 90] width 5 height 3
click at [387, 112] on label "No complaints" at bounding box center [368, 111] width 45 height 9
checkbox input "true"
click at [475, 93] on button "Add" at bounding box center [473, 91] width 36 height 17
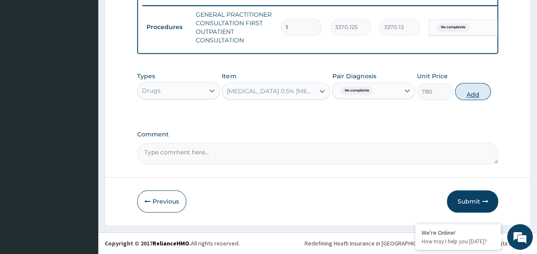
type input "0"
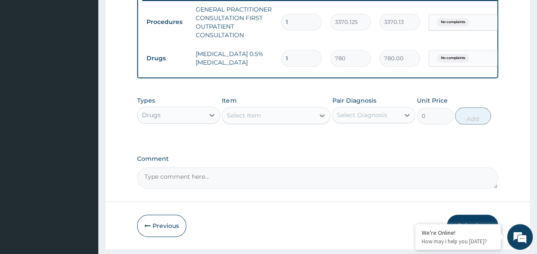
scroll to position [370, 0]
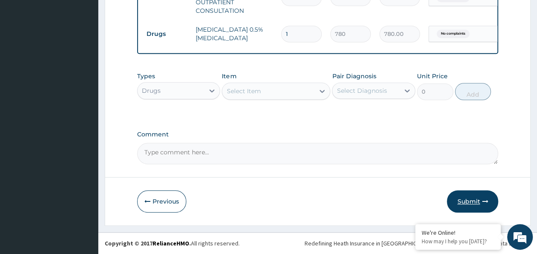
click at [478, 203] on button "Submit" at bounding box center [472, 201] width 51 height 22
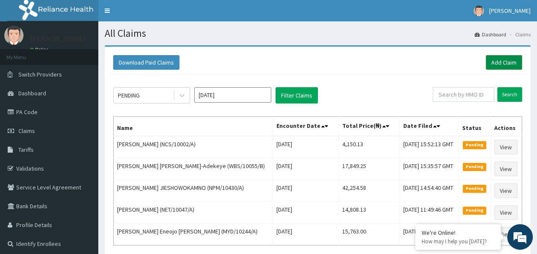
click at [501, 64] on link "Add Claim" at bounding box center [504, 62] width 36 height 15
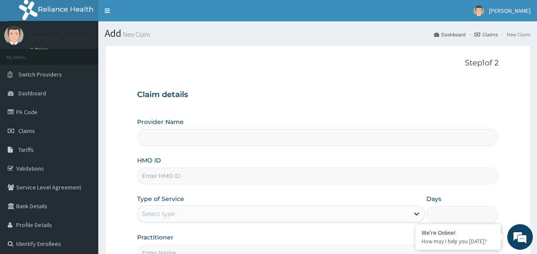
type input "Reliance Family Clinics (RFC) - Ajah"
click at [50, 95] on link "Dashboard" at bounding box center [49, 93] width 98 height 19
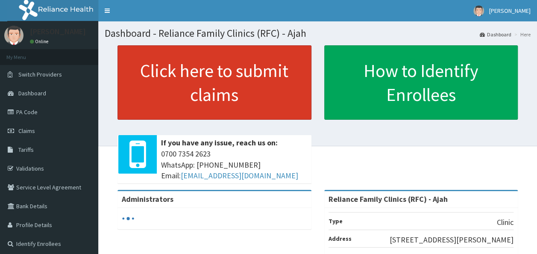
click at [186, 87] on link "Click here to submit claims" at bounding box center [214, 82] width 194 height 74
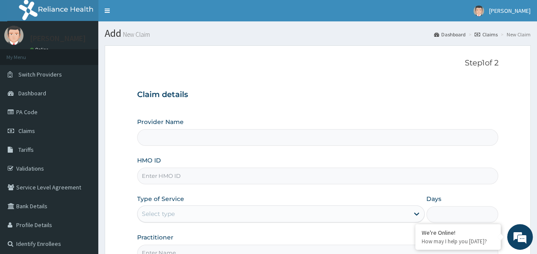
type input "Reliance Family Clinics (RFC) - Ajah"
click at [220, 177] on input "HMO ID" at bounding box center [317, 175] width 361 height 17
paste input "NCS/10020/A"
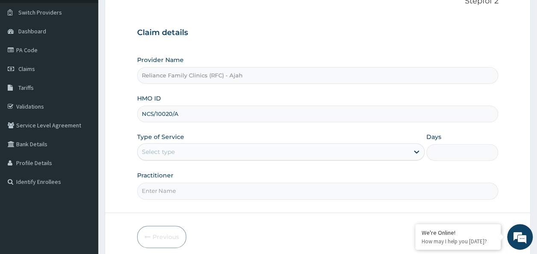
scroll to position [66, 0]
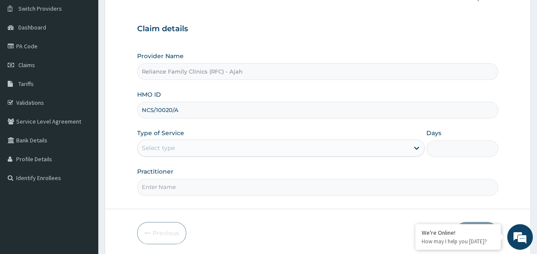
type input "NCS/10020/A"
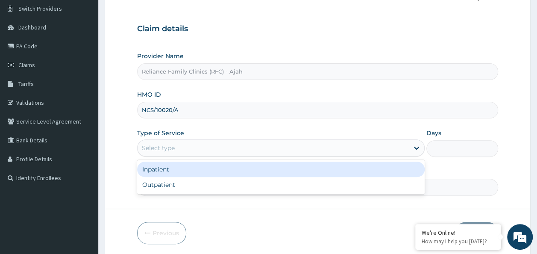
click at [250, 188] on div "Outpatient" at bounding box center [281, 184] width 288 height 15
type input "1"
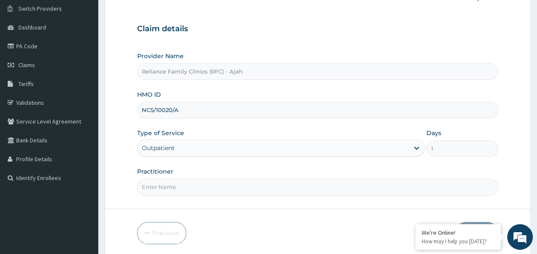
click at [269, 186] on input "Practitioner" at bounding box center [317, 187] width 361 height 17
type input "DR [PERSON_NAME]"
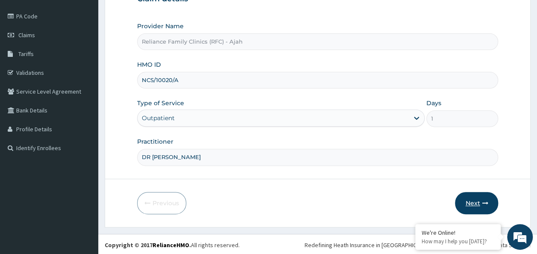
click at [486, 203] on icon "button" at bounding box center [485, 203] width 6 height 6
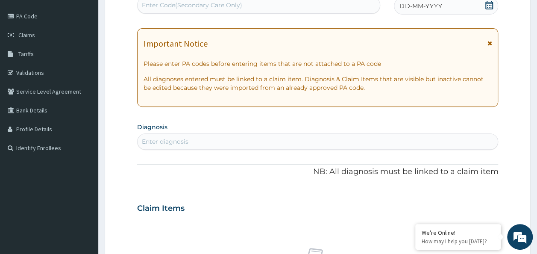
click at [445, 13] on div "DD-MM-YYYY" at bounding box center [446, 5] width 104 height 17
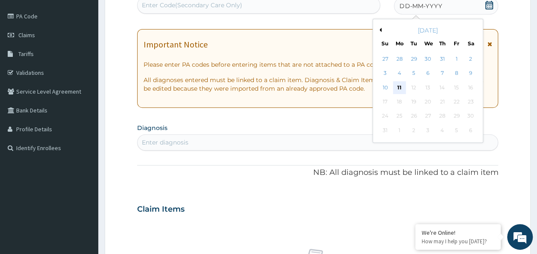
click at [399, 87] on div "11" at bounding box center [399, 87] width 13 height 13
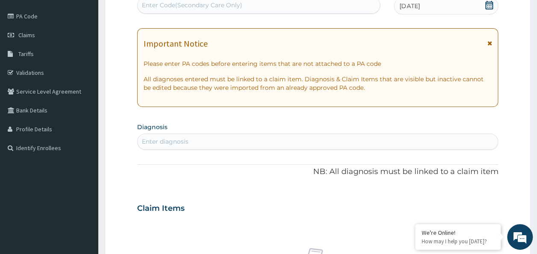
click at [164, 140] on div "Enter diagnosis" at bounding box center [165, 141] width 47 height 9
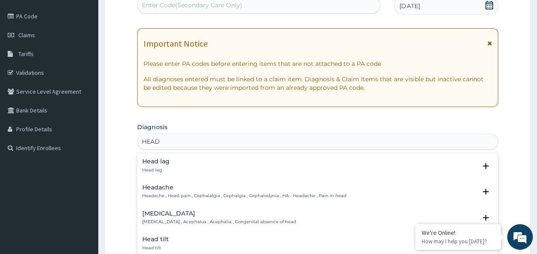
type input "HEADA"
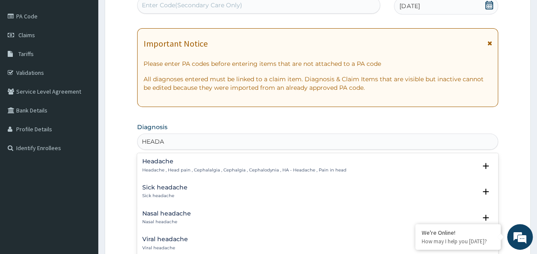
click at [169, 166] on div "Headache Headache , Head pain , Cephalalgia , Cephalgia , Cephalodynia , HA - H…" at bounding box center [244, 165] width 204 height 15
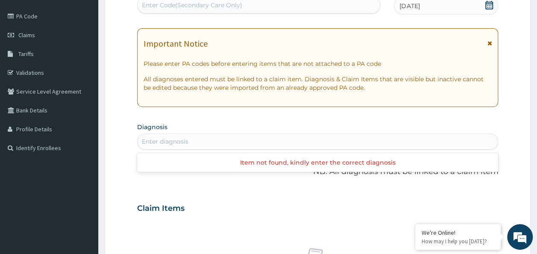
click at [234, 148] on div "Enter diagnosis" at bounding box center [318, 142] width 361 height 14
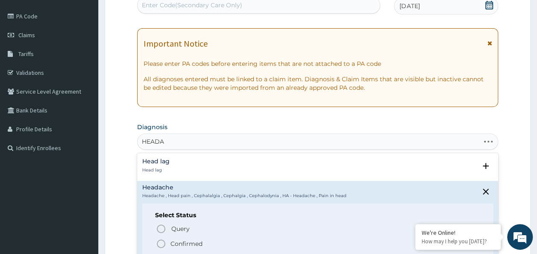
type input "HEADAC"
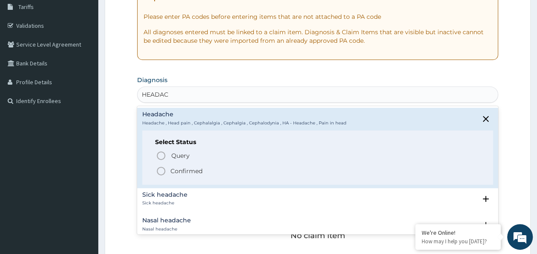
scroll to position [148, 0]
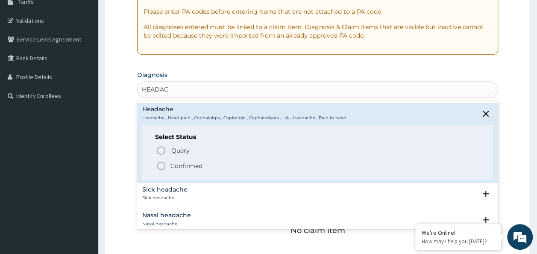
click at [164, 151] on icon "status option query" at bounding box center [161, 150] width 10 height 10
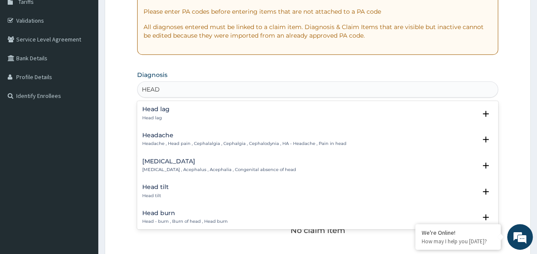
type input "HEADA"
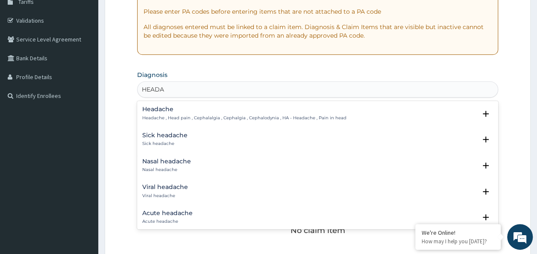
click at [213, 115] on p "Headache , Head pain , Cephalalgia , Cephalgia , Cephalodynia , HA - Headache ,…" at bounding box center [244, 118] width 204 height 6
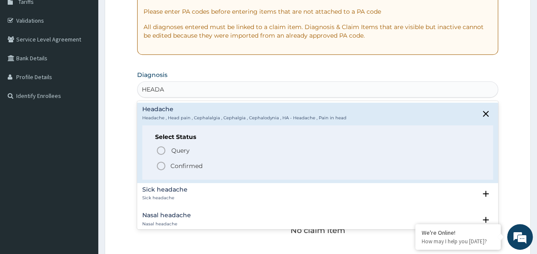
click at [170, 166] on p "Confirmed" at bounding box center [186, 165] width 32 height 9
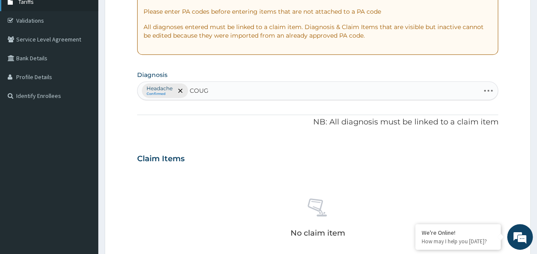
type input "COUGH"
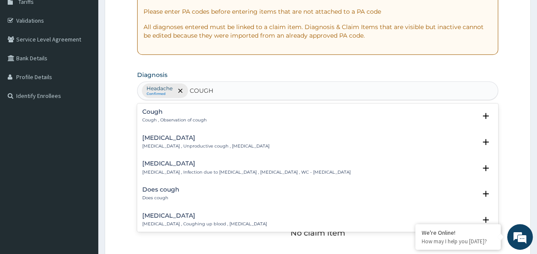
click at [168, 118] on p "Cough , Observation of cough" at bounding box center [174, 120] width 65 height 6
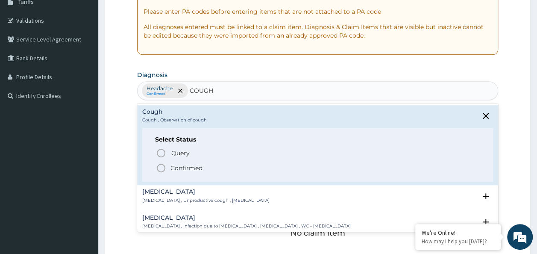
click at [159, 166] on icon "status option filled" at bounding box center [161, 168] width 10 height 10
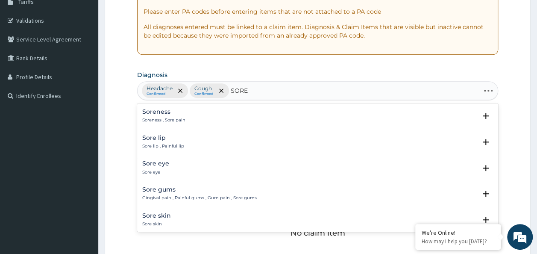
type input "SORE T"
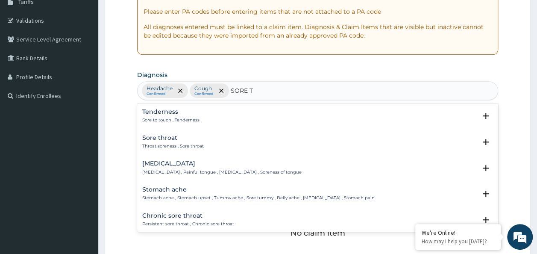
click at [167, 143] on p "Throat soreness , Sore throat" at bounding box center [173, 146] width 62 height 6
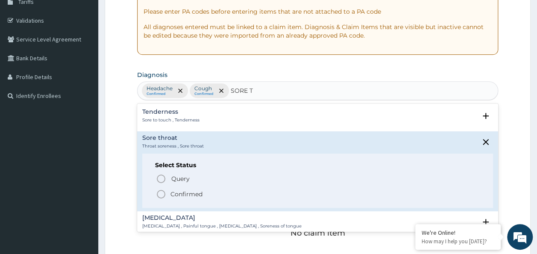
click at [160, 190] on circle "status option filled" at bounding box center [161, 194] width 8 height 8
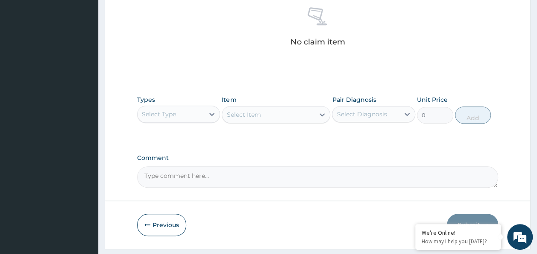
scroll to position [361, 0]
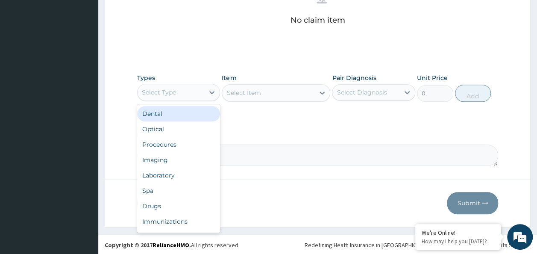
click at [181, 142] on div "Procedures" at bounding box center [178, 144] width 83 height 15
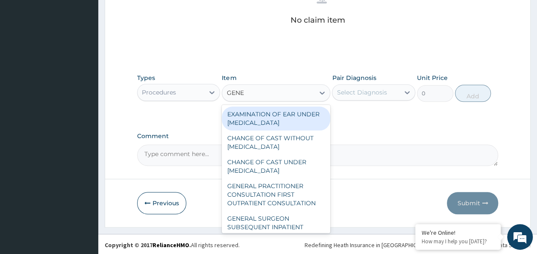
type input "GENER"
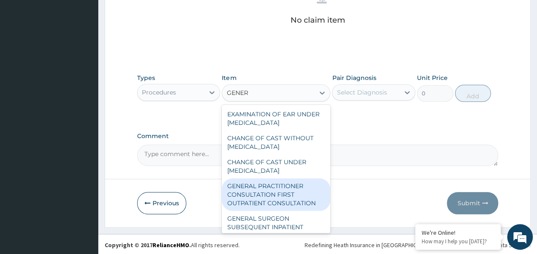
click at [250, 200] on div "GENERAL PRACTITIONER CONSULTATION FIRST OUTPATIENT CONSULTATION" at bounding box center [276, 194] width 109 height 32
type input "3370.125"
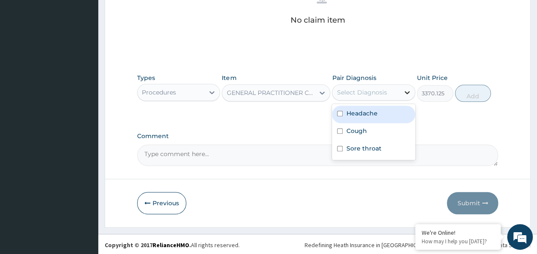
click at [408, 91] on icon at bounding box center [407, 92] width 5 height 3
click at [379, 118] on div "Headache" at bounding box center [373, 115] width 83 height 18
checkbox input "true"
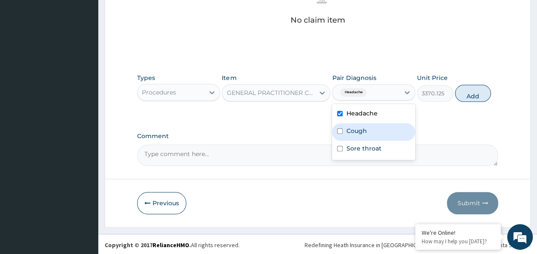
click at [373, 126] on div "Cough" at bounding box center [373, 132] width 83 height 18
checkbox input "true"
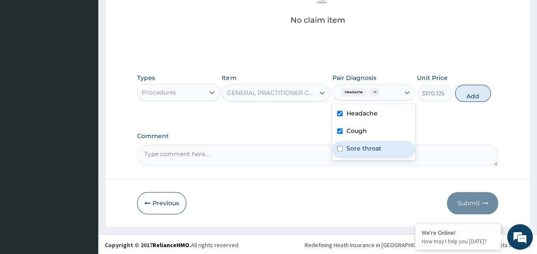
click at [361, 151] on label "Sore throat" at bounding box center [363, 148] width 35 height 9
checkbox input "true"
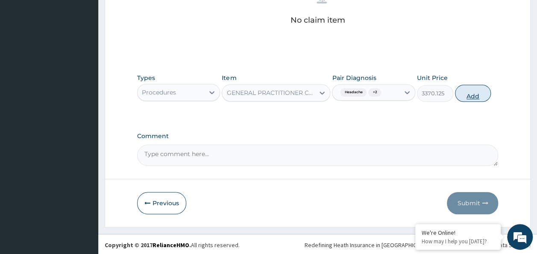
click at [471, 95] on button "Add" at bounding box center [473, 93] width 36 height 17
type input "0"
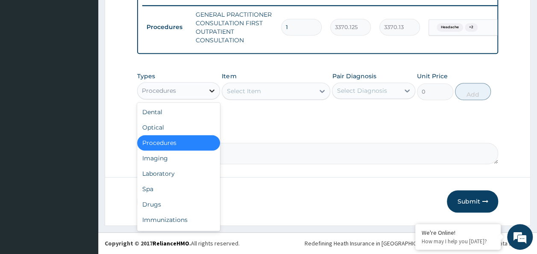
click at [212, 91] on icon at bounding box center [212, 90] width 9 height 9
click at [164, 172] on div "Laboratory" at bounding box center [178, 173] width 83 height 15
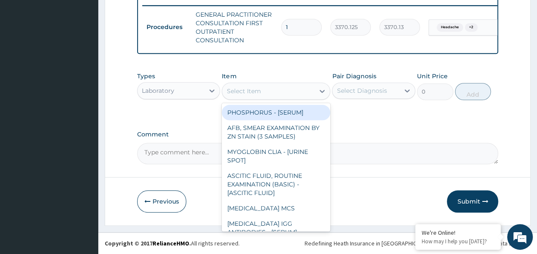
click at [278, 92] on div "Select Item" at bounding box center [268, 91] width 92 height 14
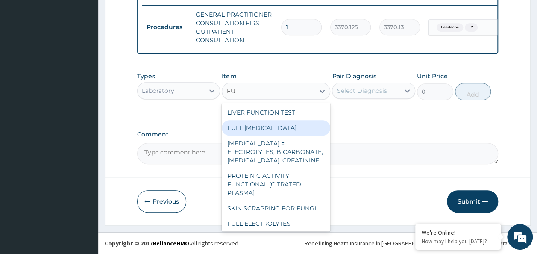
type input "F"
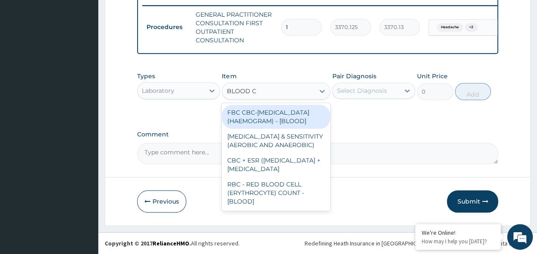
type input "BLOOD CO"
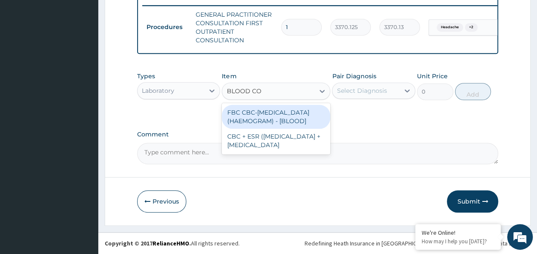
click at [281, 116] on div "FBC CBC-COMPLETE BLOOD COUNT (HAEMOGRAM) - [BLOOD]" at bounding box center [276, 117] width 109 height 24
type input "4085"
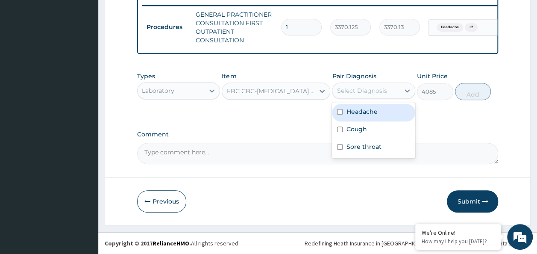
click at [380, 91] on div "Select Diagnosis" at bounding box center [362, 90] width 50 height 9
click at [372, 109] on label "Headache" at bounding box center [361, 111] width 31 height 9
checkbox input "true"
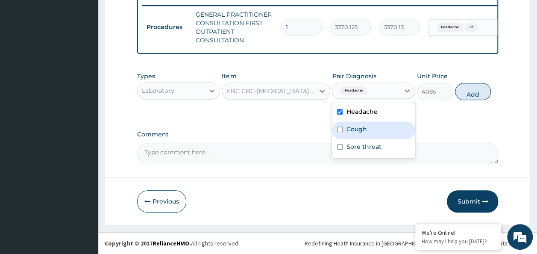
click at [363, 126] on label "Cough" at bounding box center [356, 129] width 21 height 9
checkbox input "true"
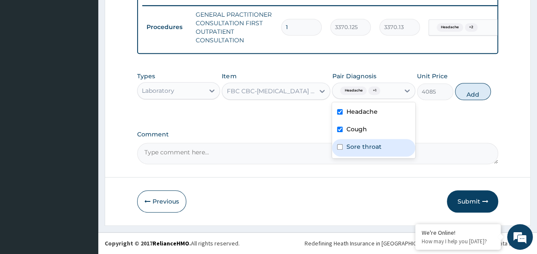
click at [358, 152] on div "Sore throat" at bounding box center [373, 148] width 83 height 18
checkbox input "true"
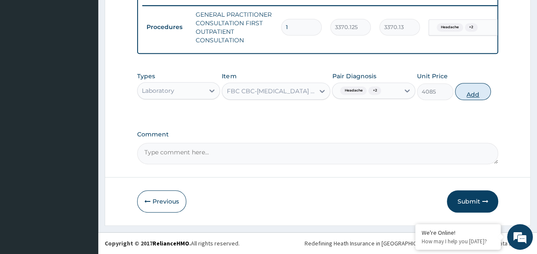
click at [468, 94] on button "Add" at bounding box center [473, 91] width 36 height 17
type input "0"
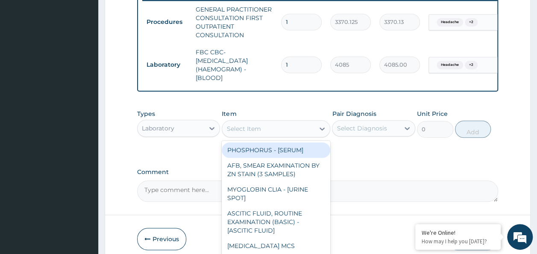
click at [284, 135] on div "Select Item" at bounding box center [268, 129] width 92 height 14
type input "MA"
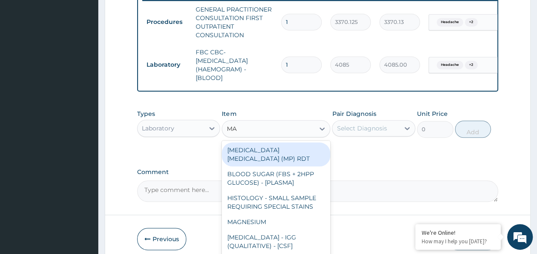
click at [282, 155] on div "MALARIA PARASITE (MP) RDT" at bounding box center [276, 154] width 109 height 24
type input "1531.875"
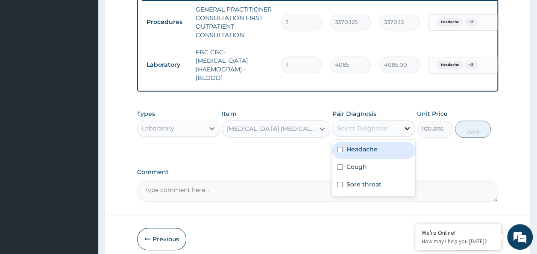
click at [405, 132] on icon at bounding box center [407, 128] width 9 height 9
click at [383, 157] on div "Headache" at bounding box center [373, 150] width 83 height 18
checkbox input "true"
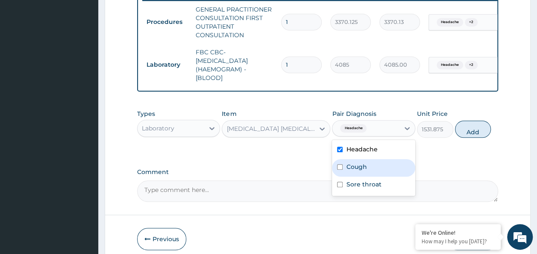
click at [363, 171] on label "Cough" at bounding box center [356, 166] width 21 height 9
checkbox input "true"
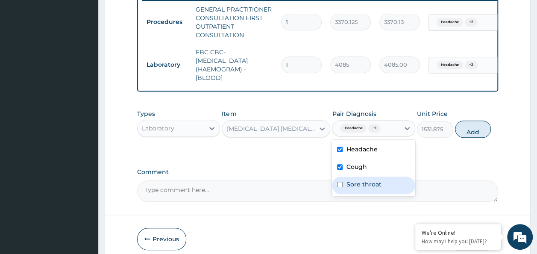
click at [365, 188] on label "Sore throat" at bounding box center [363, 184] width 35 height 9
checkbox input "true"
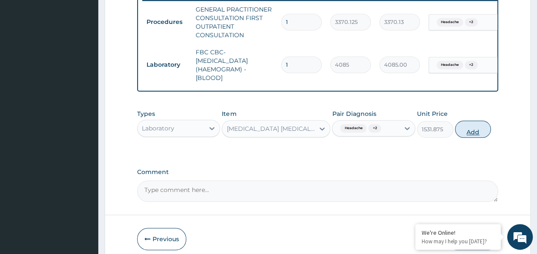
click at [471, 135] on button "Add" at bounding box center [473, 128] width 36 height 17
type input "0"
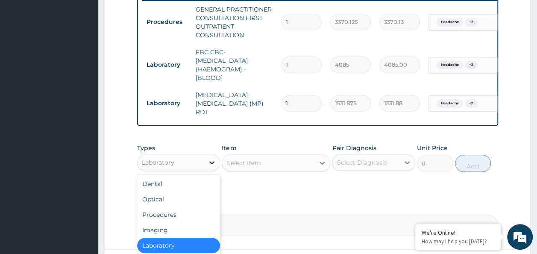
click at [212, 162] on icon at bounding box center [212, 162] width 9 height 9
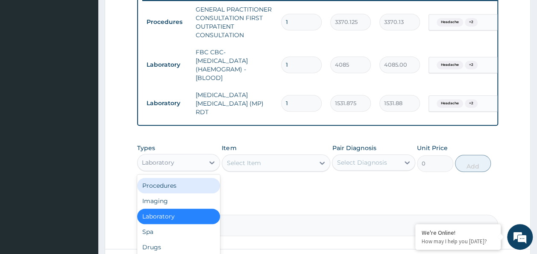
click at [165, 247] on div "Drugs" at bounding box center [178, 246] width 83 height 15
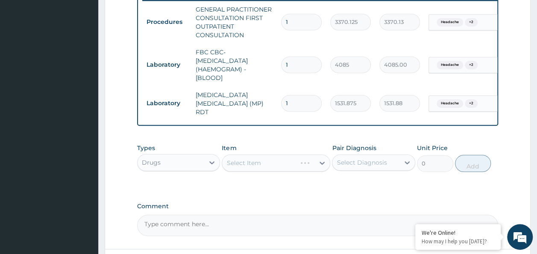
click at [324, 164] on div "Select Item" at bounding box center [276, 162] width 109 height 17
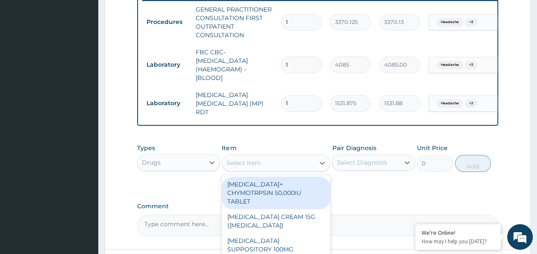
click at [285, 163] on div "Select Item" at bounding box center [268, 163] width 92 height 14
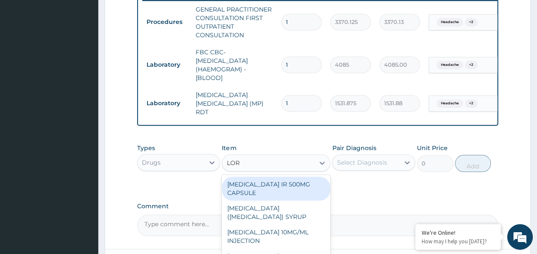
type input "LORA"
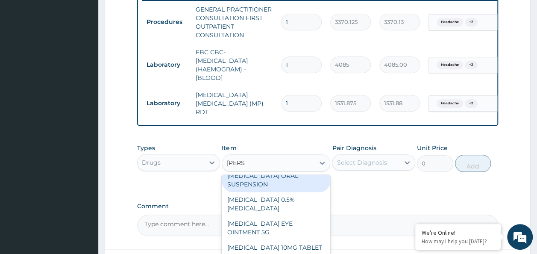
click at [298, 240] on div "LORATADINE 10MG TABLET" at bounding box center [276, 247] width 109 height 15
type input "86.25"
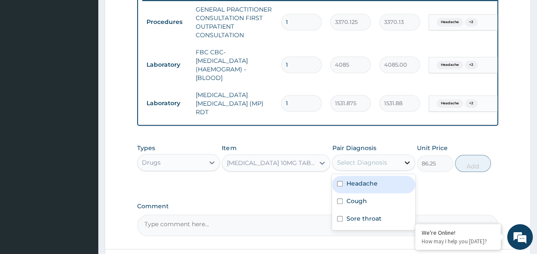
click at [403, 166] on icon at bounding box center [407, 162] width 9 height 9
click at [380, 183] on div "Headache" at bounding box center [373, 185] width 83 height 18
checkbox input "true"
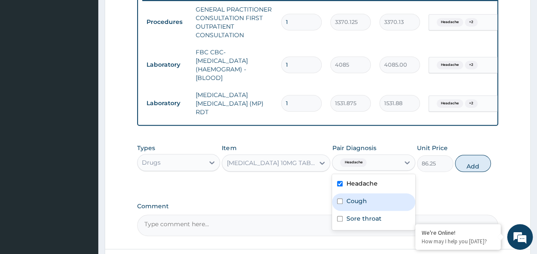
click at [366, 202] on label "Cough" at bounding box center [356, 201] width 21 height 9
checkbox input "true"
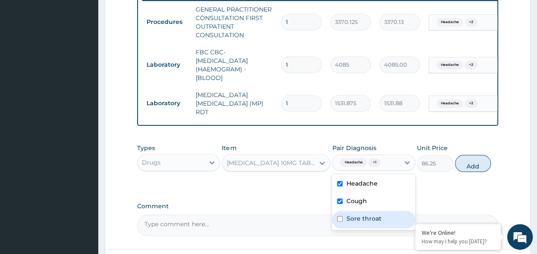
click at [359, 220] on label "Sore throat" at bounding box center [363, 218] width 35 height 9
checkbox input "true"
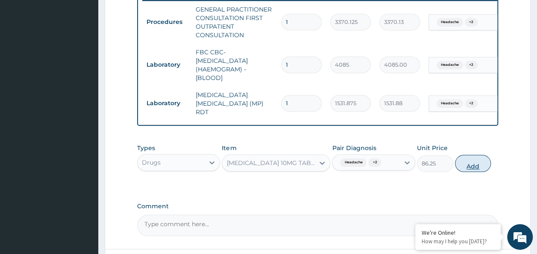
click at [474, 164] on button "Add" at bounding box center [473, 163] width 36 height 17
type input "0"
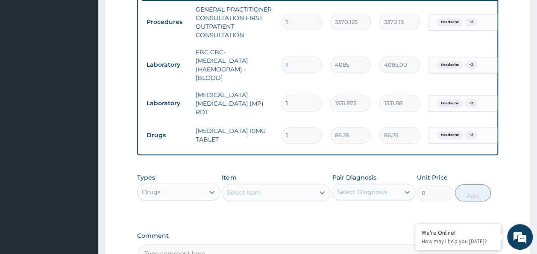
type input "0.00"
type input "5"
type input "431.25"
type input "5"
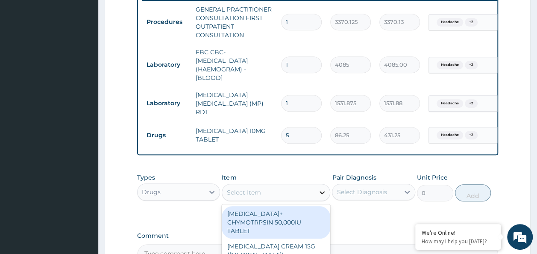
click at [323, 194] on icon at bounding box center [322, 192] width 5 height 3
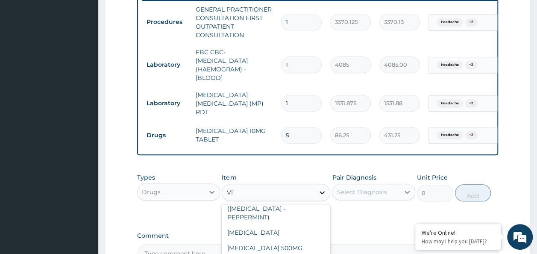
scroll to position [44, 0]
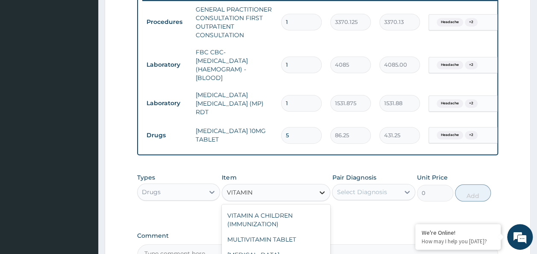
type input "VITAMIN C"
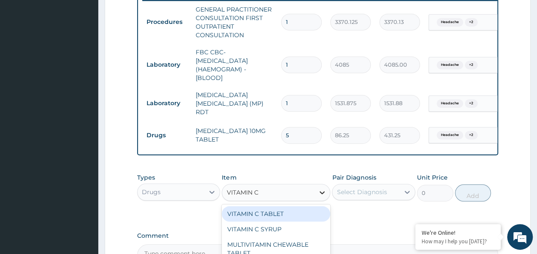
scroll to position [0, 0]
click at [307, 217] on div "VITAMIN C TABLET" at bounding box center [276, 213] width 109 height 15
type input "20"
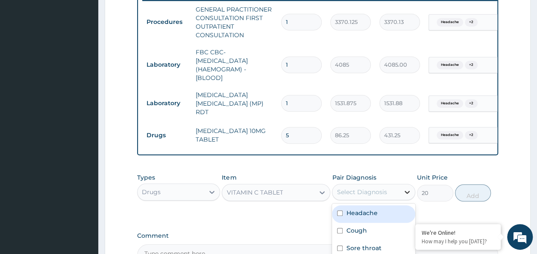
click at [411, 192] on icon at bounding box center [407, 192] width 9 height 9
click at [375, 211] on label "Headache" at bounding box center [361, 212] width 31 height 9
checkbox input "true"
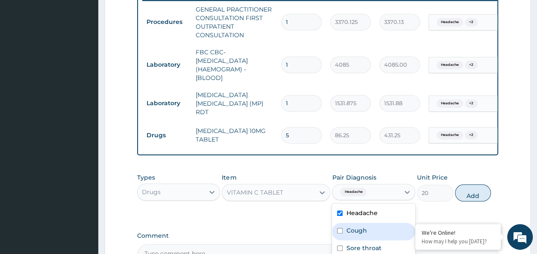
click at [361, 234] on label "Cough" at bounding box center [356, 230] width 21 height 9
checkbox input "true"
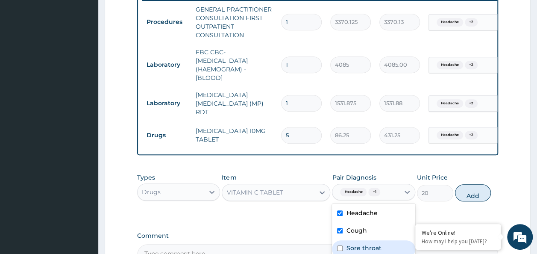
click at [357, 249] on label "Sore throat" at bounding box center [363, 248] width 35 height 9
checkbox input "true"
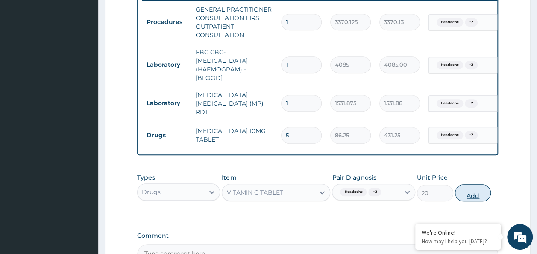
click at [474, 197] on button "Add" at bounding box center [473, 192] width 36 height 17
type input "0"
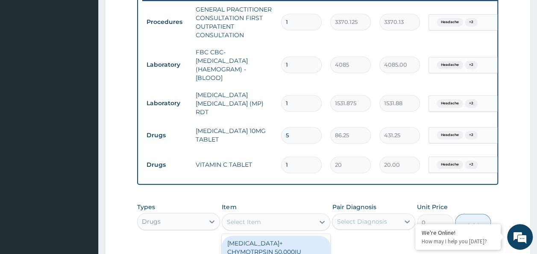
click at [242, 219] on div "Select Item" at bounding box center [243, 221] width 34 height 9
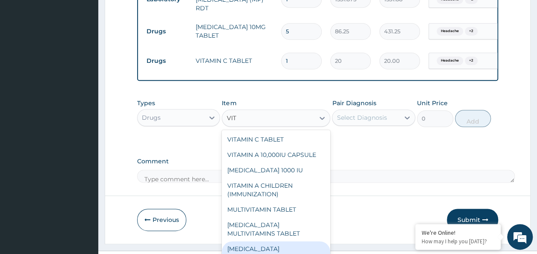
type input "VIT"
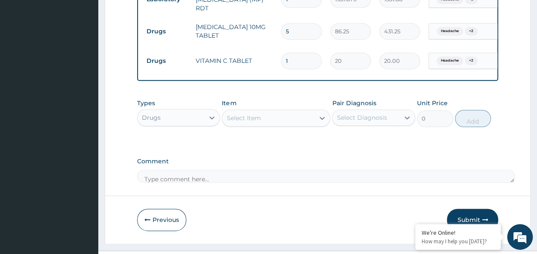
click at [292, 54] on input "1" at bounding box center [301, 61] width 41 height 17
type input "15"
type input "300.00"
type input "15"
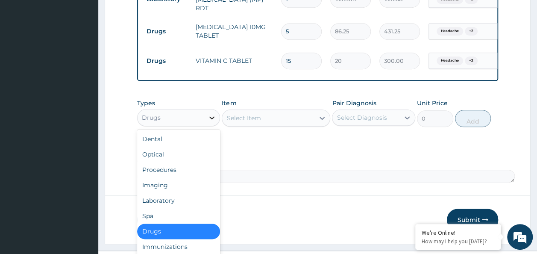
click at [208, 118] on icon at bounding box center [212, 117] width 9 height 9
click at [166, 232] on div "Drugs" at bounding box center [178, 230] width 83 height 15
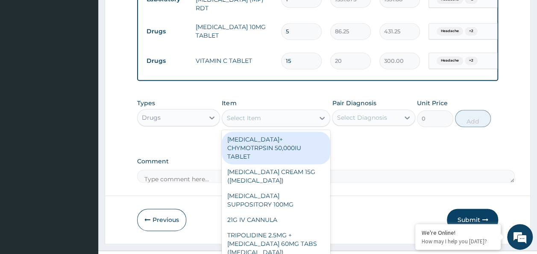
click at [271, 120] on div "Select Item" at bounding box center [268, 118] width 92 height 14
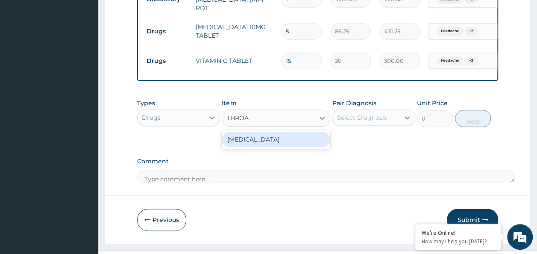
type input "THROAT"
click at [275, 141] on div "THROAT LOZENGE" at bounding box center [276, 139] width 109 height 15
type input "96"
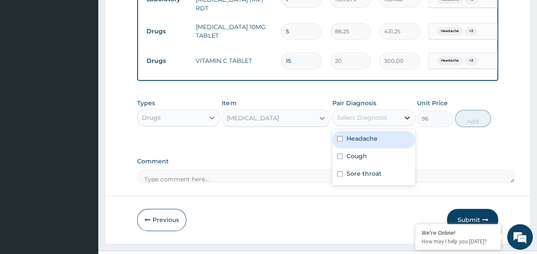
click at [404, 120] on icon at bounding box center [407, 117] width 9 height 9
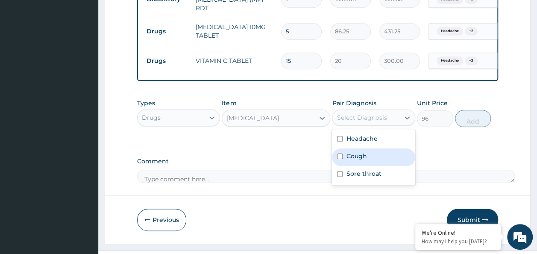
drag, startPoint x: 375, startPoint y: 143, endPoint x: 367, endPoint y: 156, distance: 14.8
click at [367, 156] on div "Headache Cough Sore throat" at bounding box center [373, 157] width 83 height 56
click at [367, 156] on div "Cough" at bounding box center [373, 157] width 83 height 18
checkbox input "true"
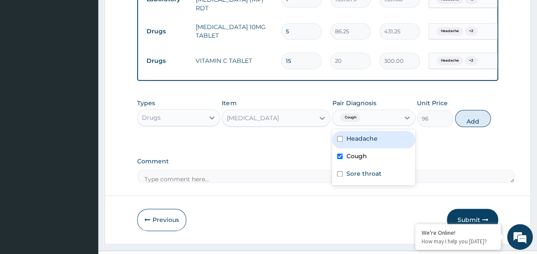
click at [345, 142] on div "Headache" at bounding box center [373, 140] width 83 height 18
checkbox input "true"
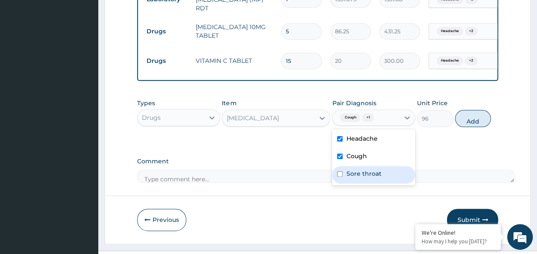
click at [345, 175] on div "Sore throat" at bounding box center [373, 175] width 83 height 18
checkbox input "true"
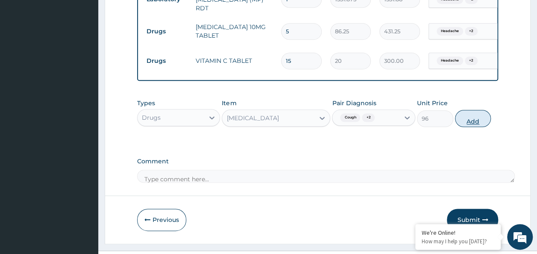
click at [464, 117] on button "Add" at bounding box center [473, 118] width 36 height 17
type input "0"
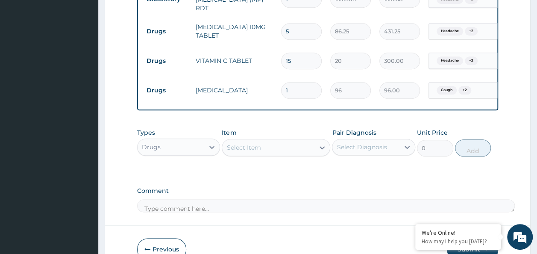
type input "0.00"
type input "6"
type input "576.00"
type input "6"
click at [253, 148] on div "Select Item" at bounding box center [243, 147] width 34 height 9
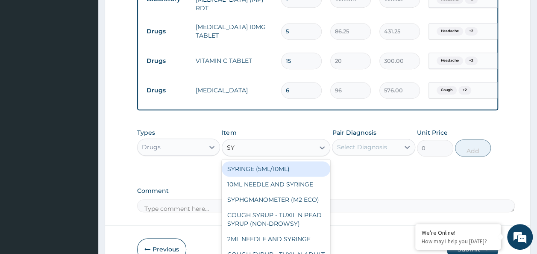
type input "S"
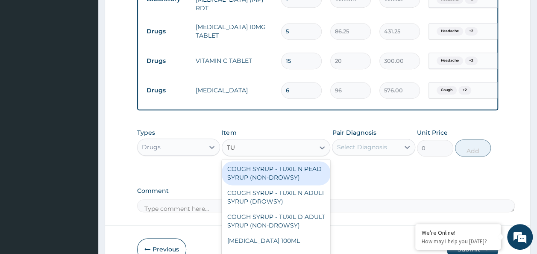
type input "TUX"
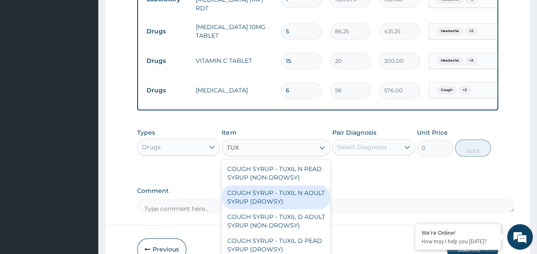
click at [283, 203] on div "COUGH SYRUP - TUXIL N ADULT SYRUP (DROWSY)" at bounding box center [276, 197] width 109 height 24
type input "2000"
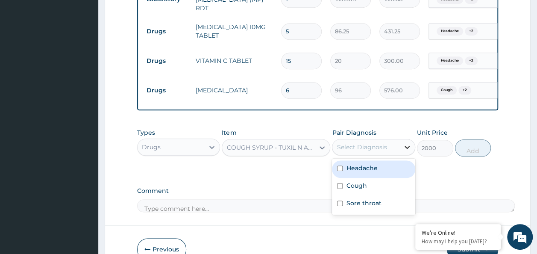
click at [406, 149] on icon at bounding box center [407, 147] width 5 height 3
click at [373, 166] on label "Headache" at bounding box center [361, 168] width 31 height 9
checkbox input "true"
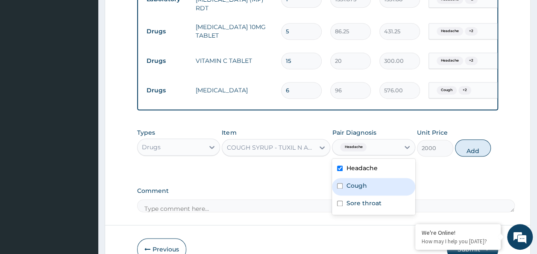
click at [359, 187] on label "Cough" at bounding box center [356, 185] width 21 height 9
checkbox input "true"
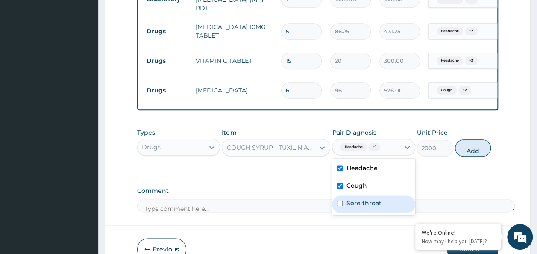
click at [352, 204] on label "Sore throat" at bounding box center [363, 203] width 35 height 9
checkbox input "true"
click at [467, 152] on button "Add" at bounding box center [473, 147] width 36 height 17
type input "0"
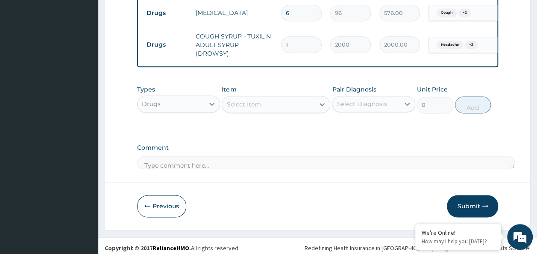
scroll to position [522, 0]
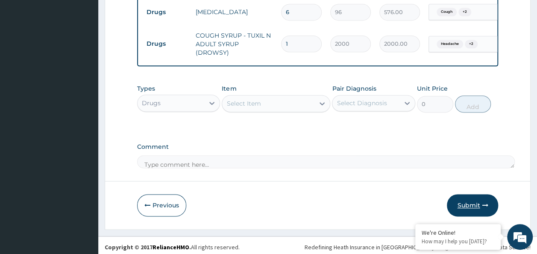
click at [480, 200] on button "Submit" at bounding box center [472, 205] width 51 height 22
